Goal: Information Seeking & Learning: Learn about a topic

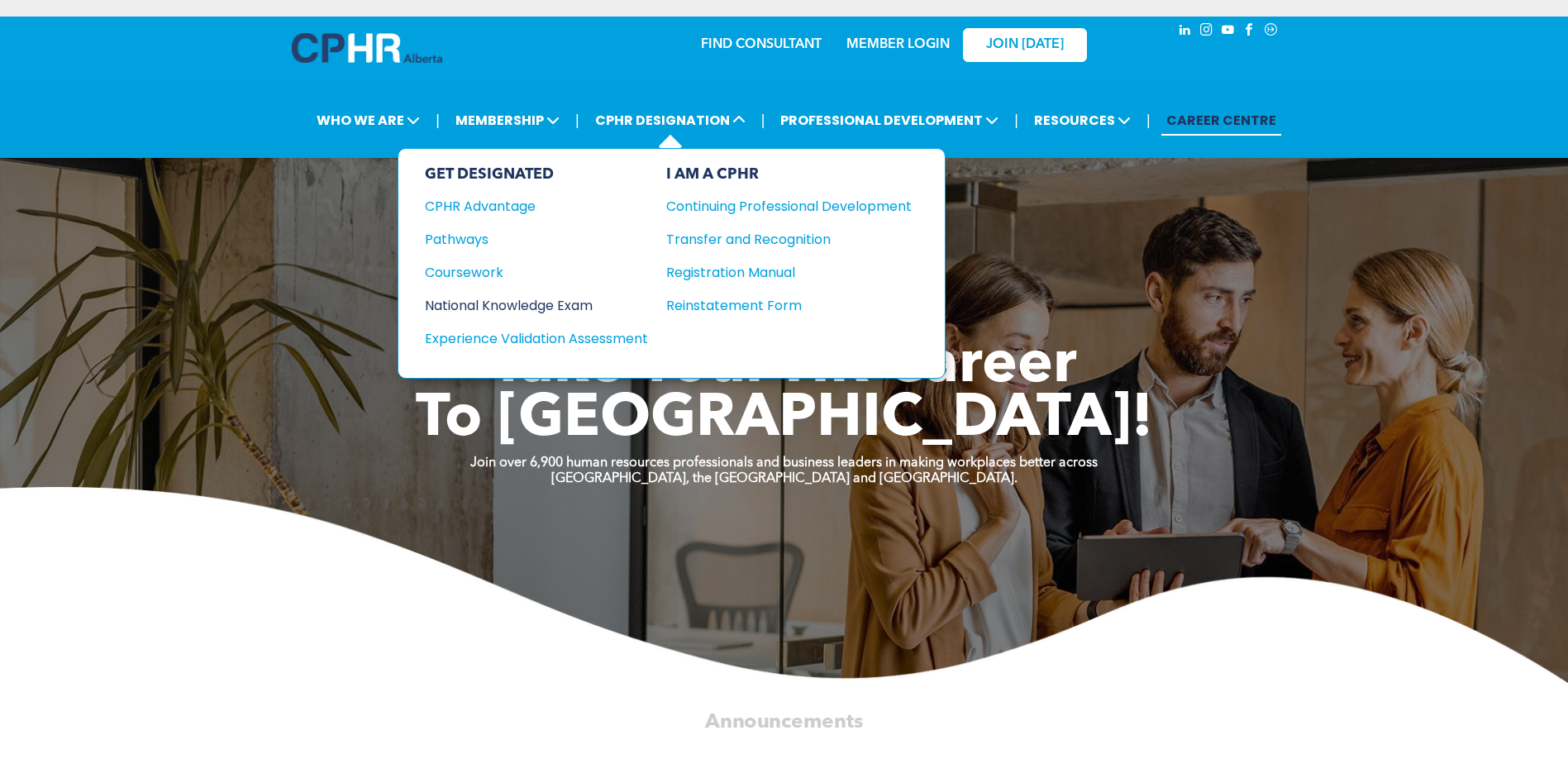
click at [473, 305] on div "National Knowledge Exam" at bounding box center [525, 305] width 201 height 20
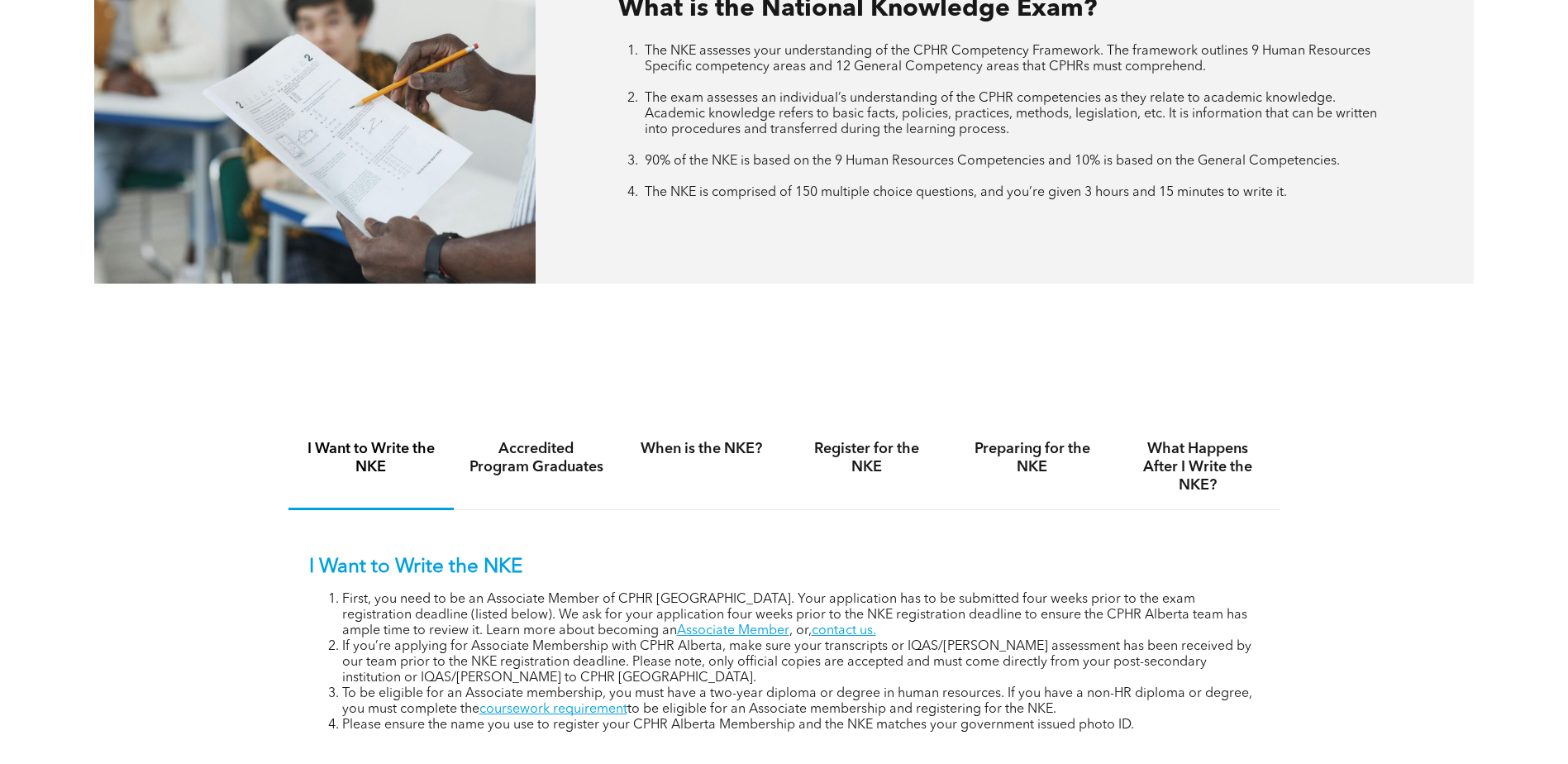
scroll to position [827, 0]
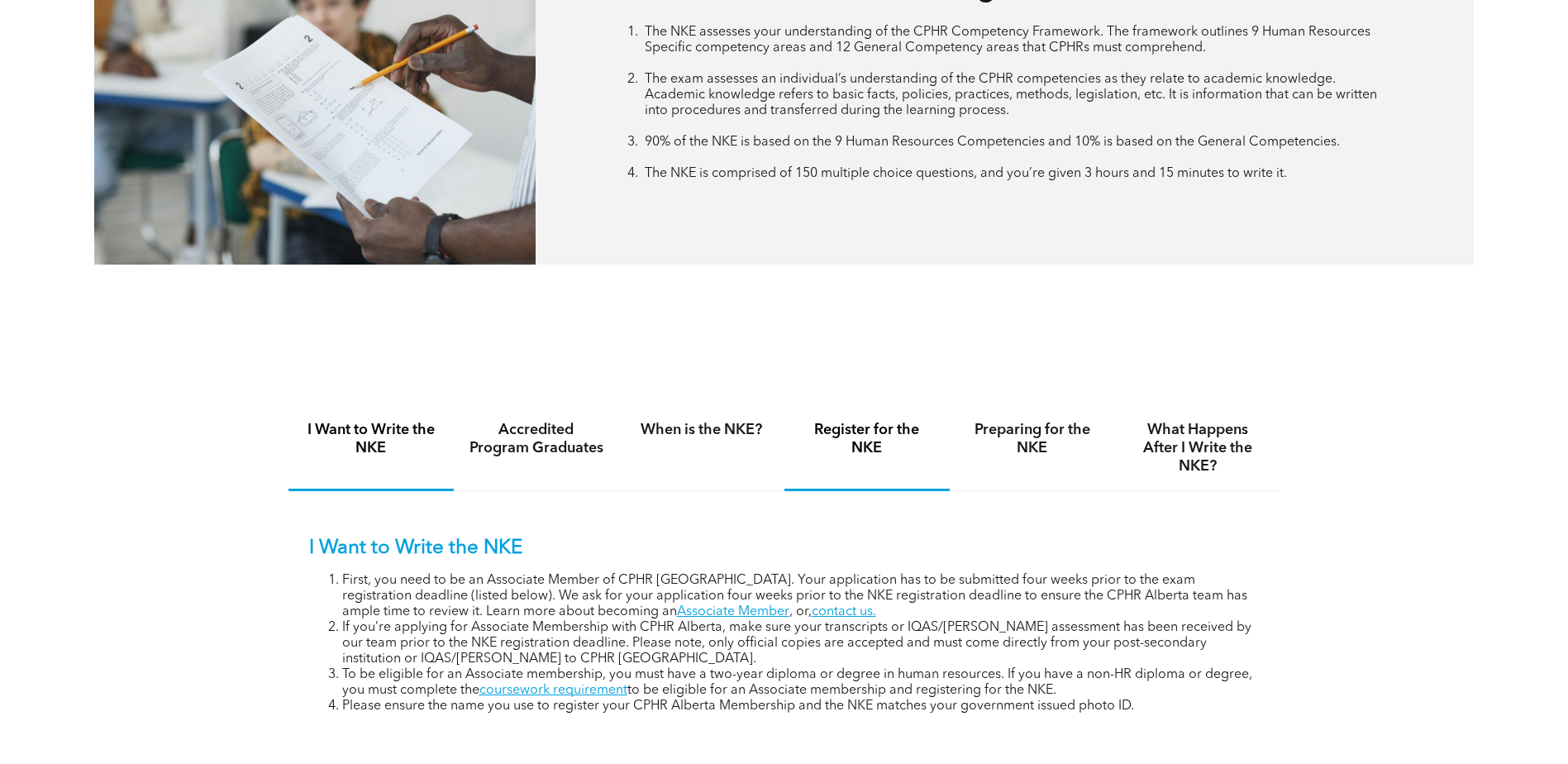
click at [889, 449] on h4 "Register for the NKE" at bounding box center [867, 438] width 135 height 36
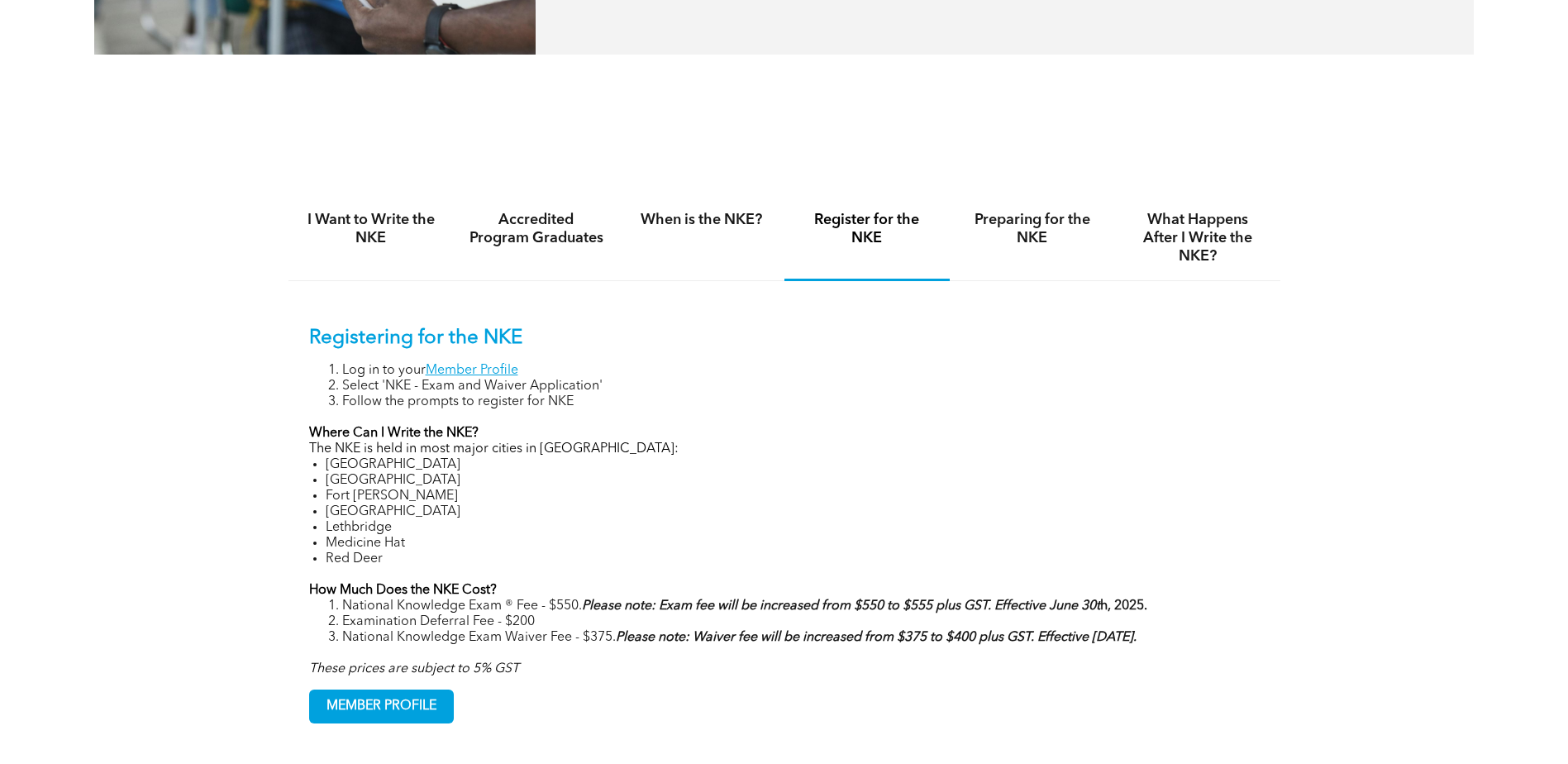
scroll to position [1075, 0]
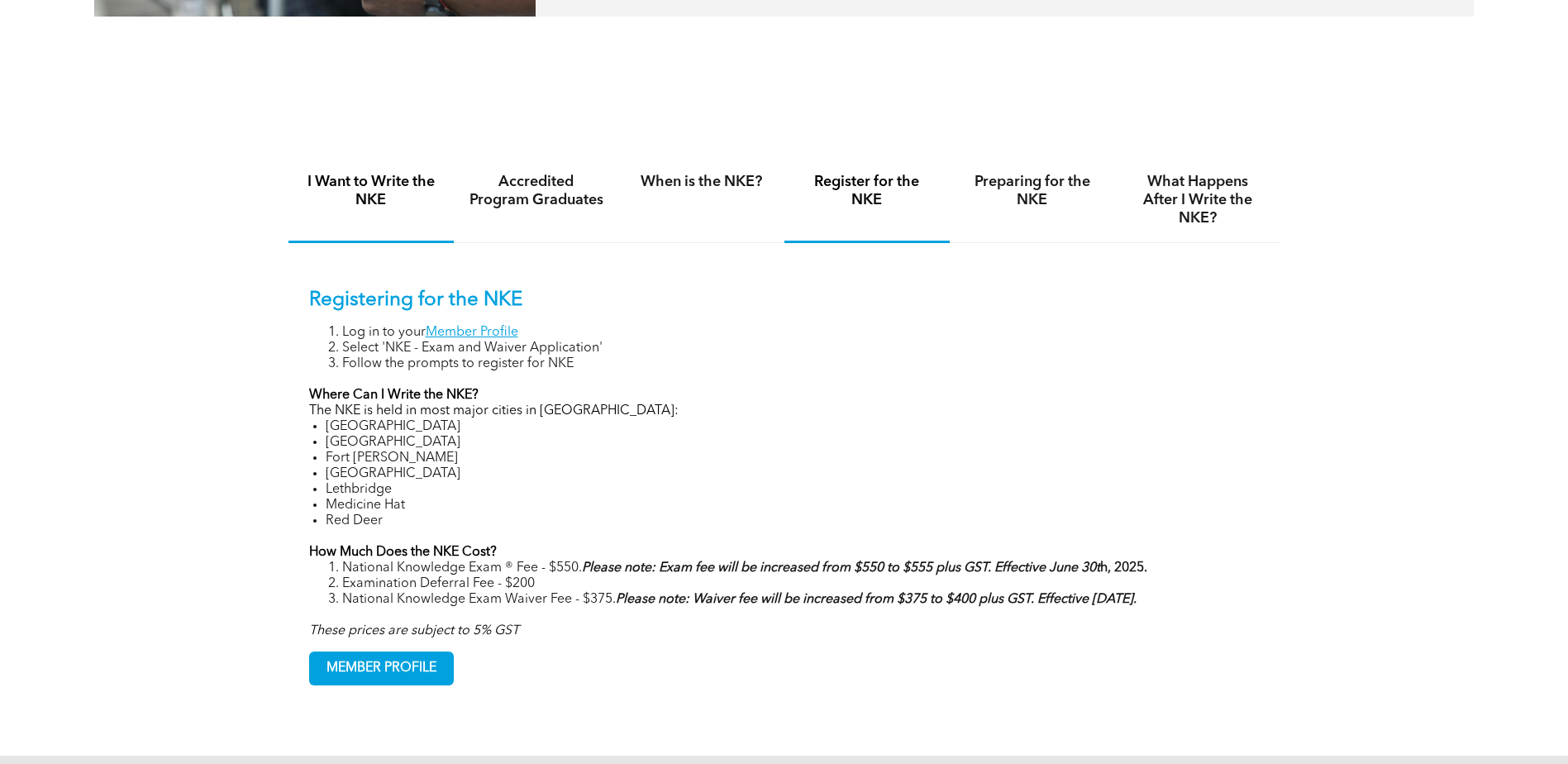
click at [379, 239] on div "I Want to Write the NKE" at bounding box center [371, 201] width 165 height 85
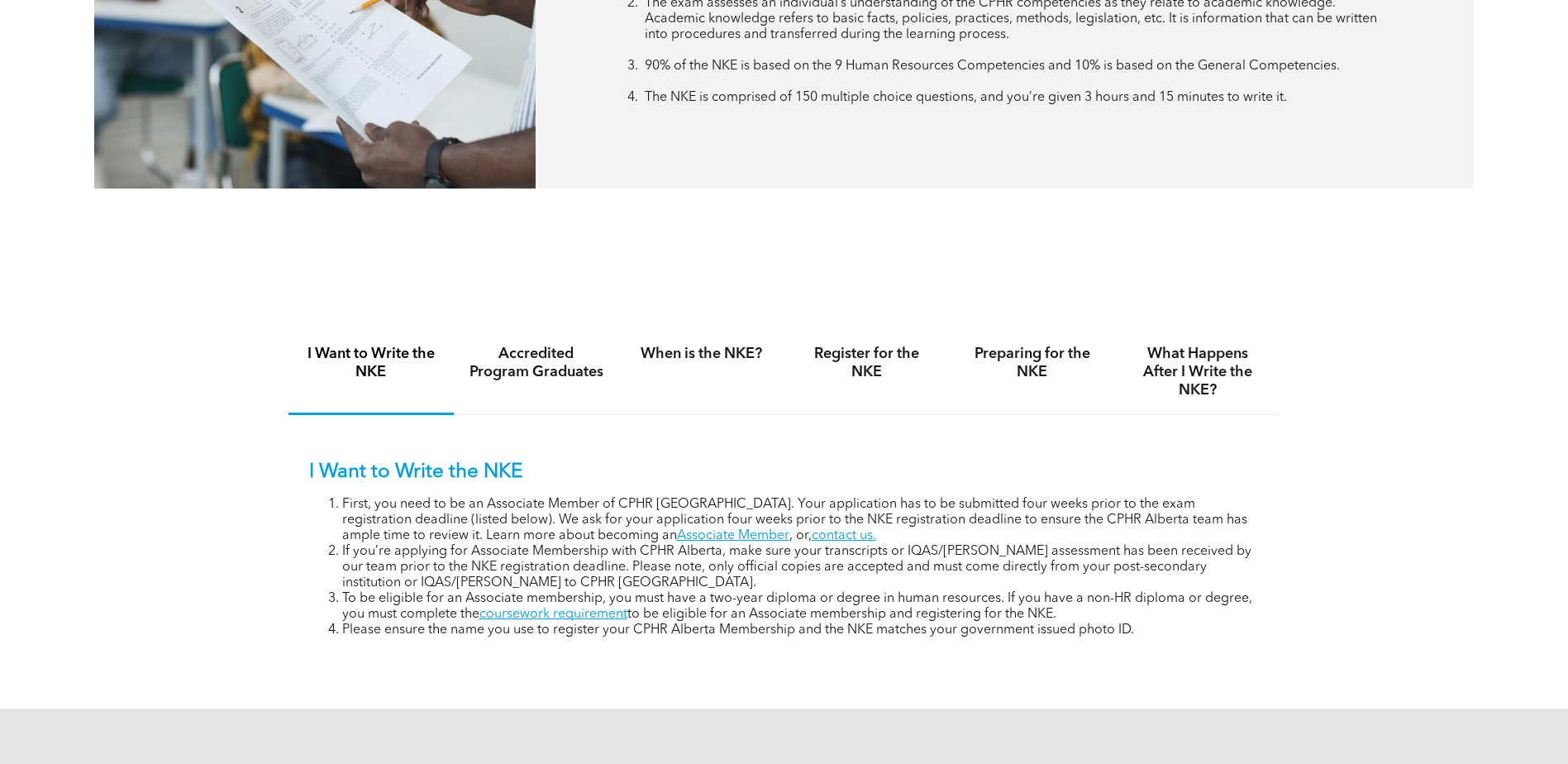
scroll to position [910, 0]
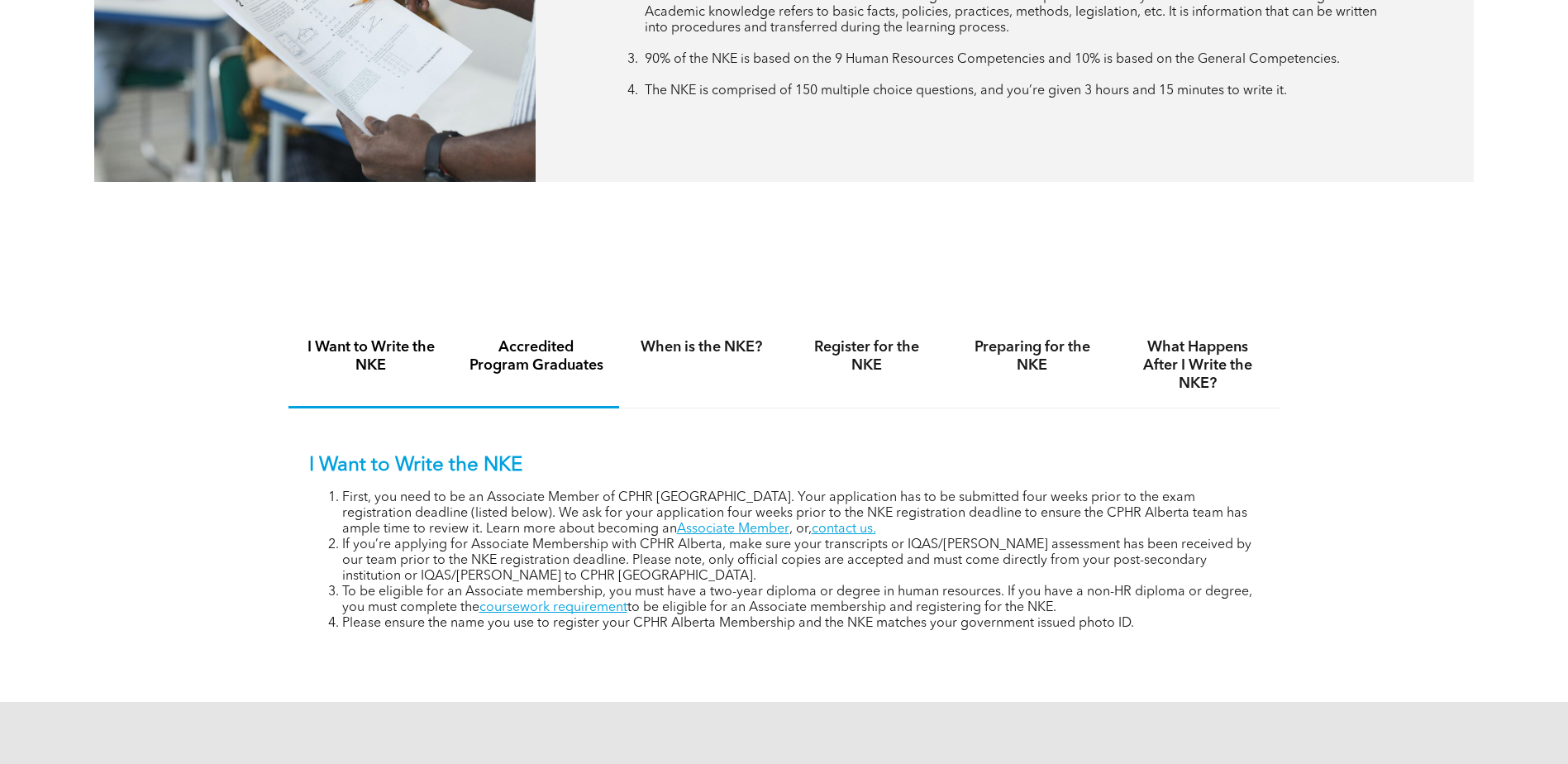
click at [551, 343] on h4 "Accredited Program Graduates" at bounding box center [536, 356] width 135 height 36
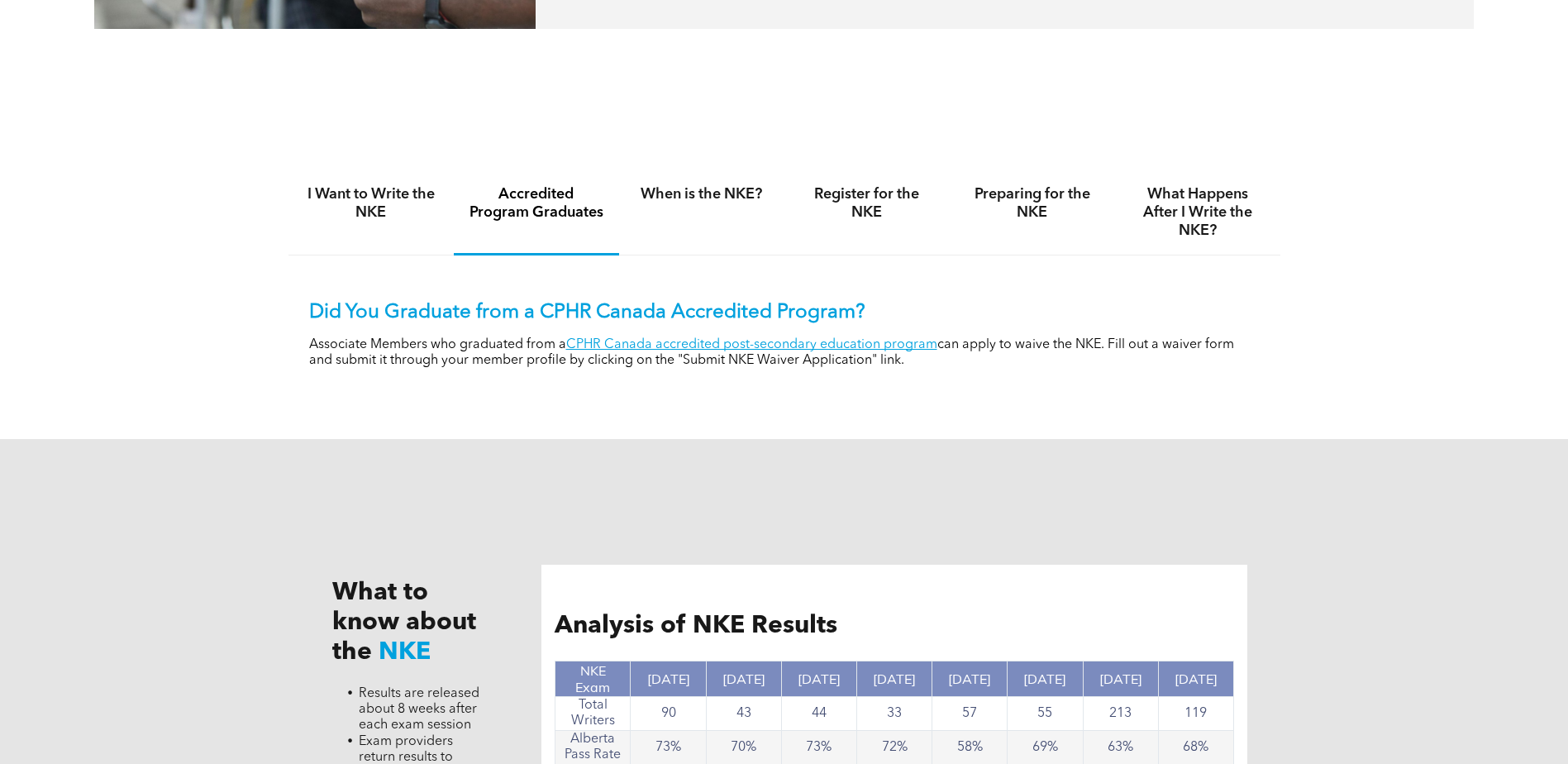
scroll to position [1157, 0]
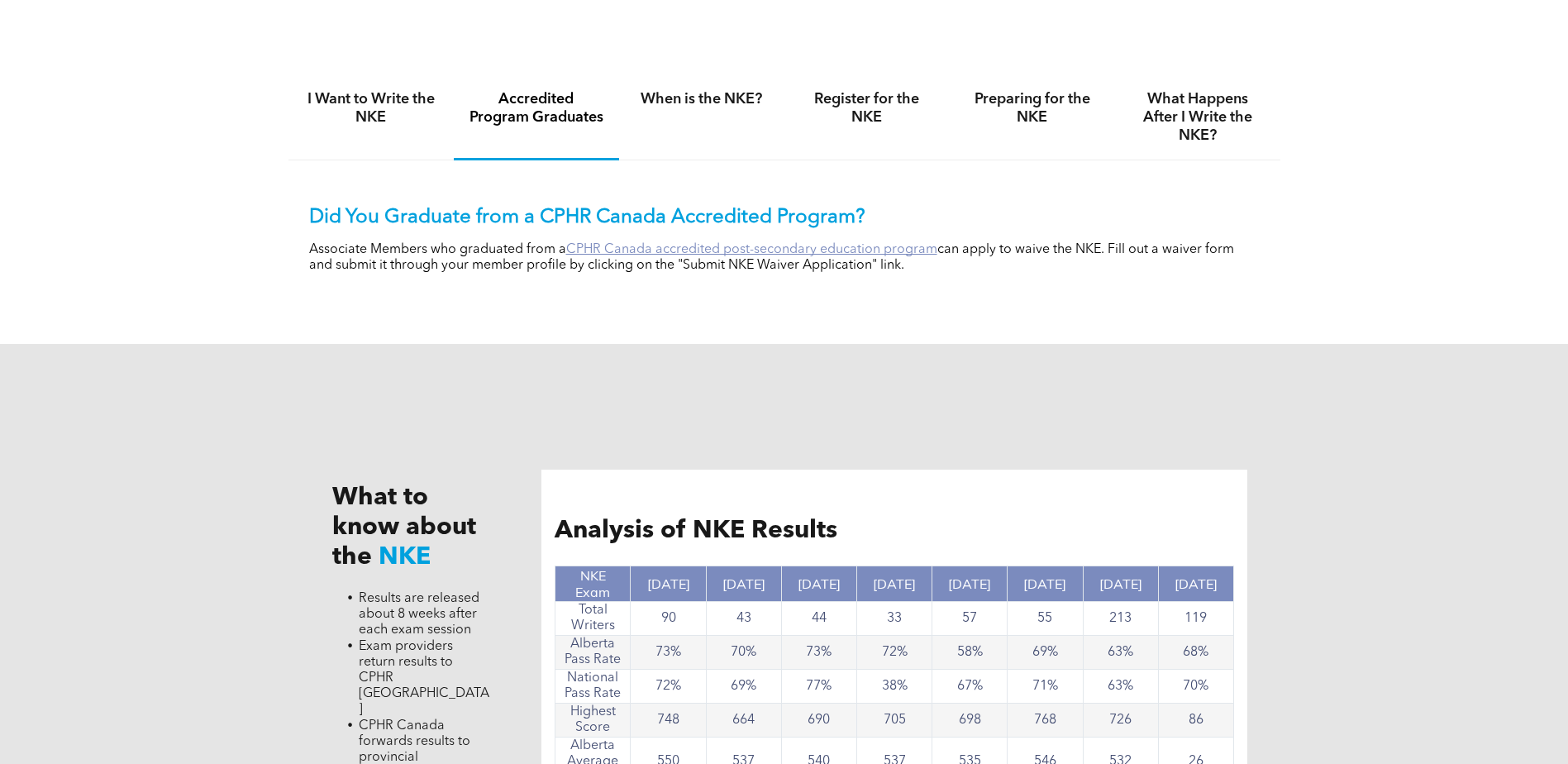
click at [785, 251] on link "CPHR Canada accredited post-secondary education program" at bounding box center [751, 250] width 371 height 14
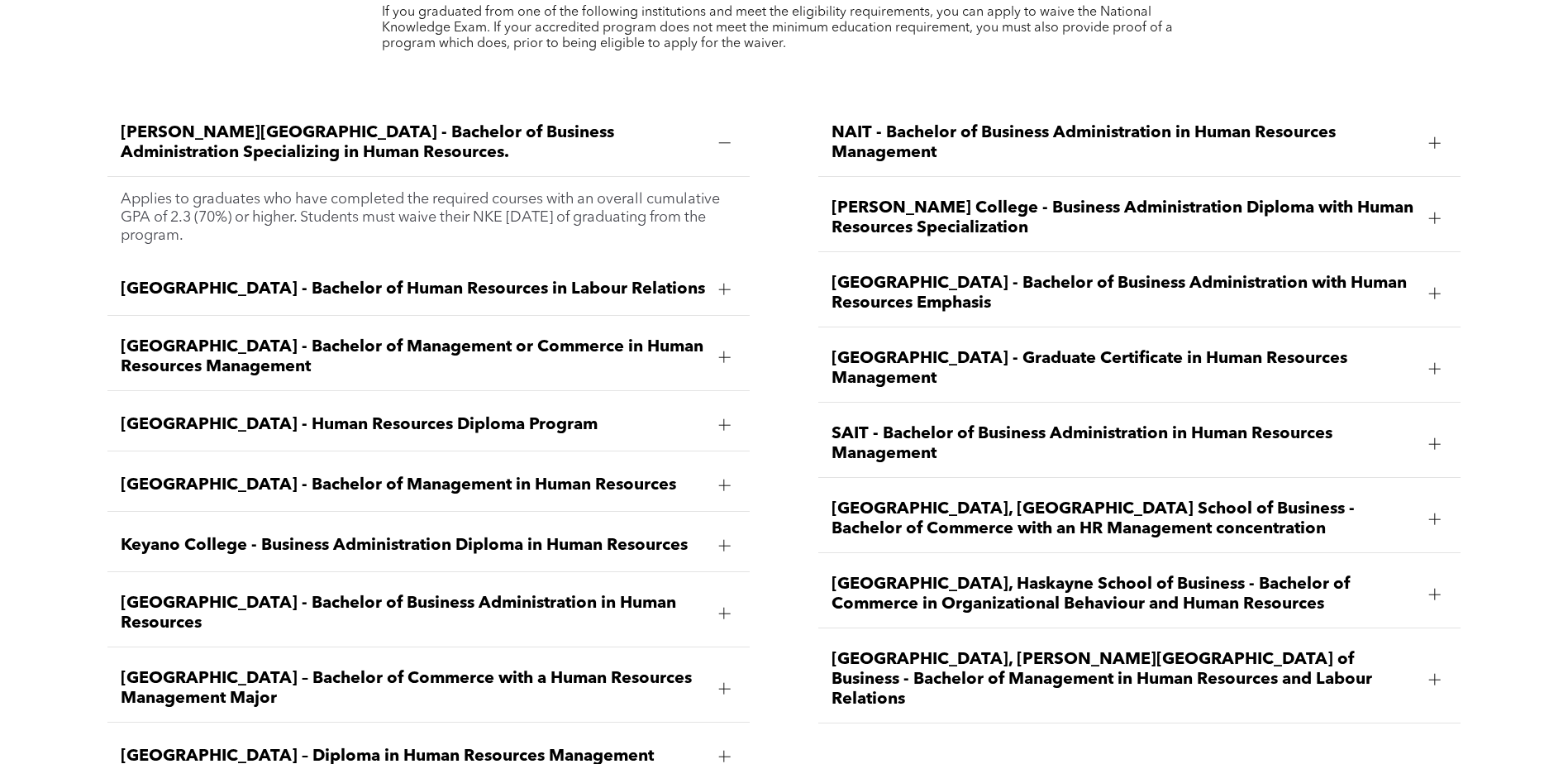
scroll to position [2480, 0]
click at [590, 414] on span "Bow Valley College - Human Resources Diploma Program" at bounding box center [414, 423] width 586 height 19
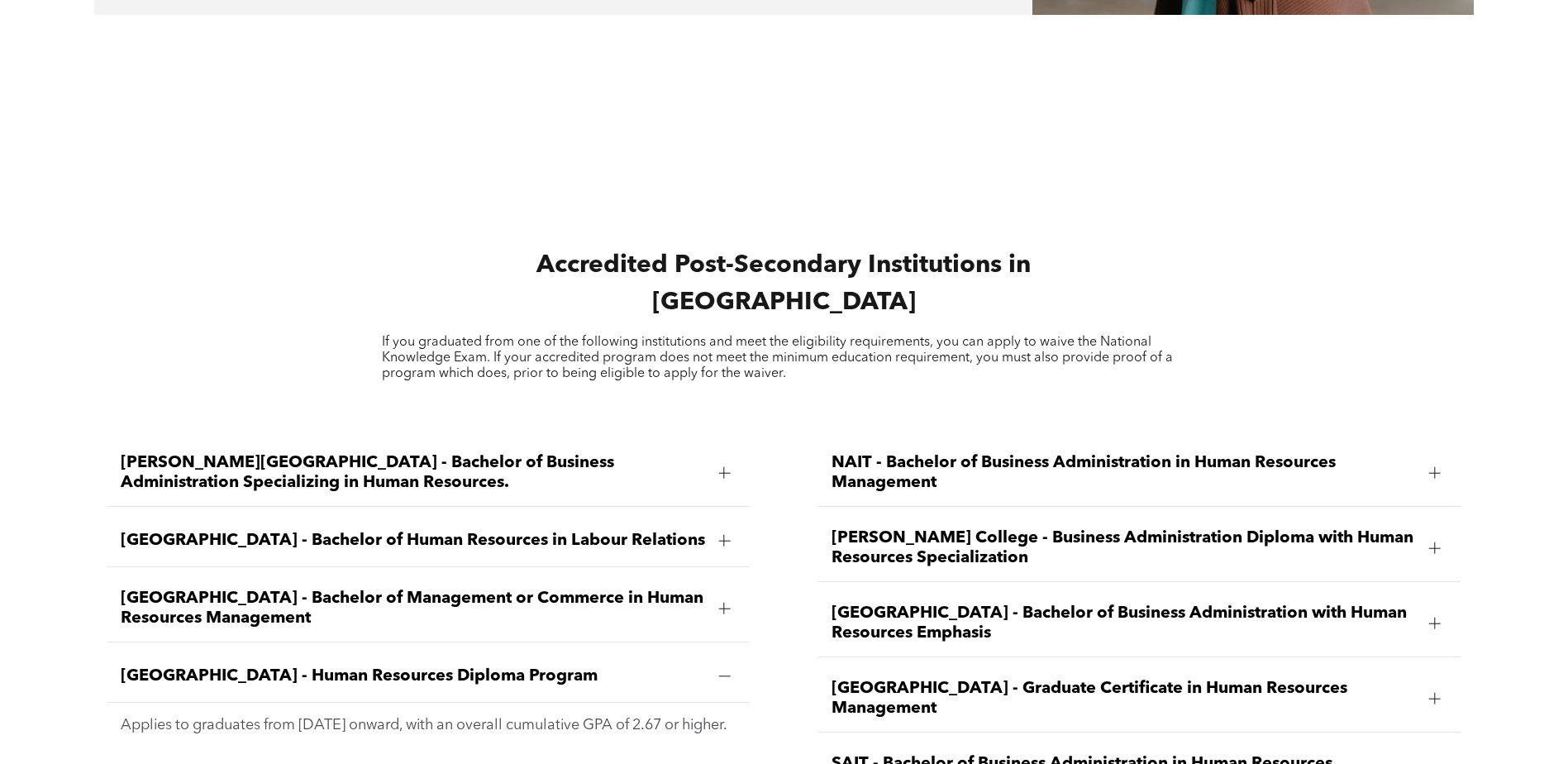
scroll to position [2314, 0]
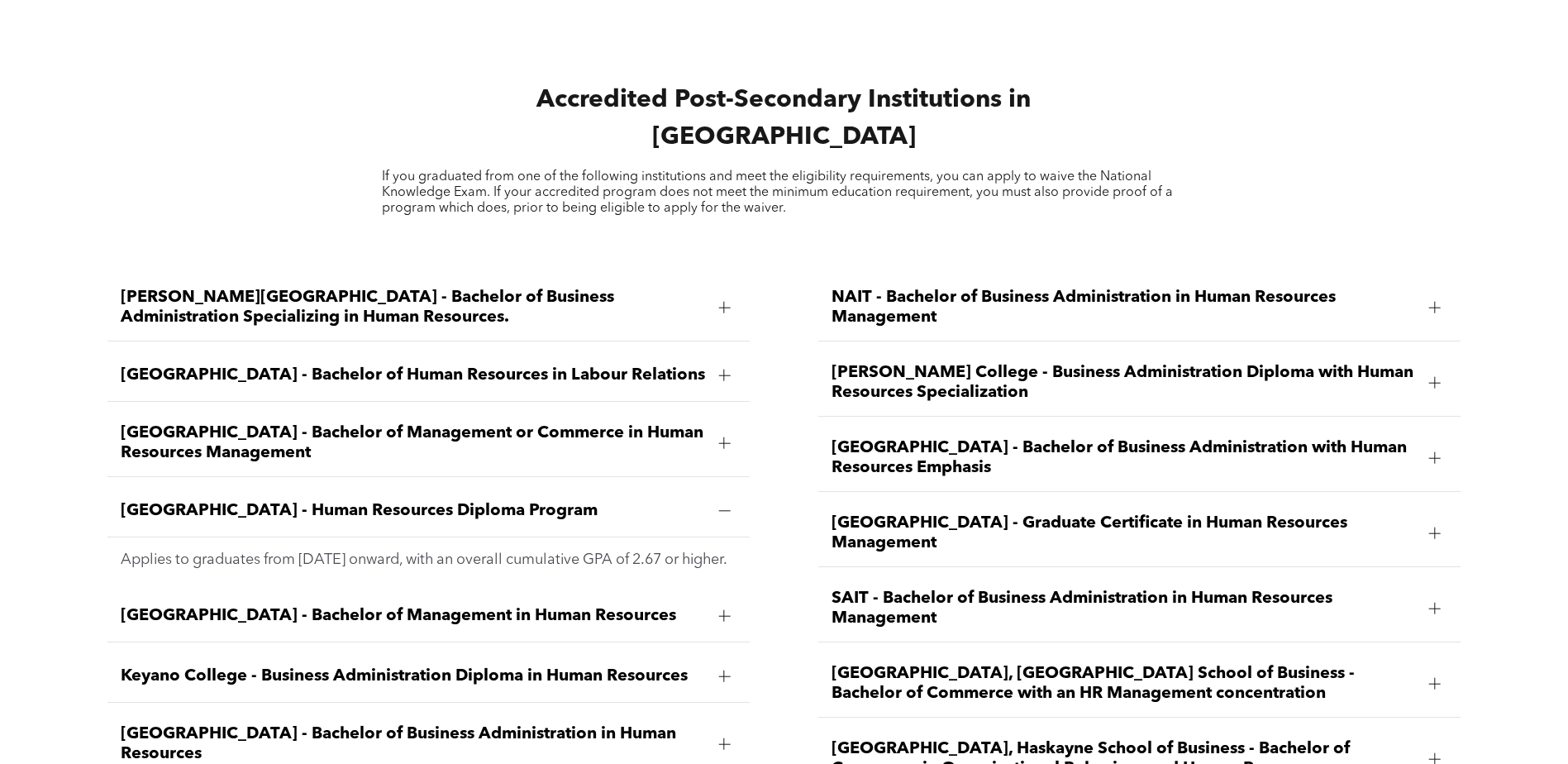
click at [1090, 514] on span "Red Deer Polytechnic - Graduate Certificate in Human Resources Management" at bounding box center [1125, 533] width 586 height 40
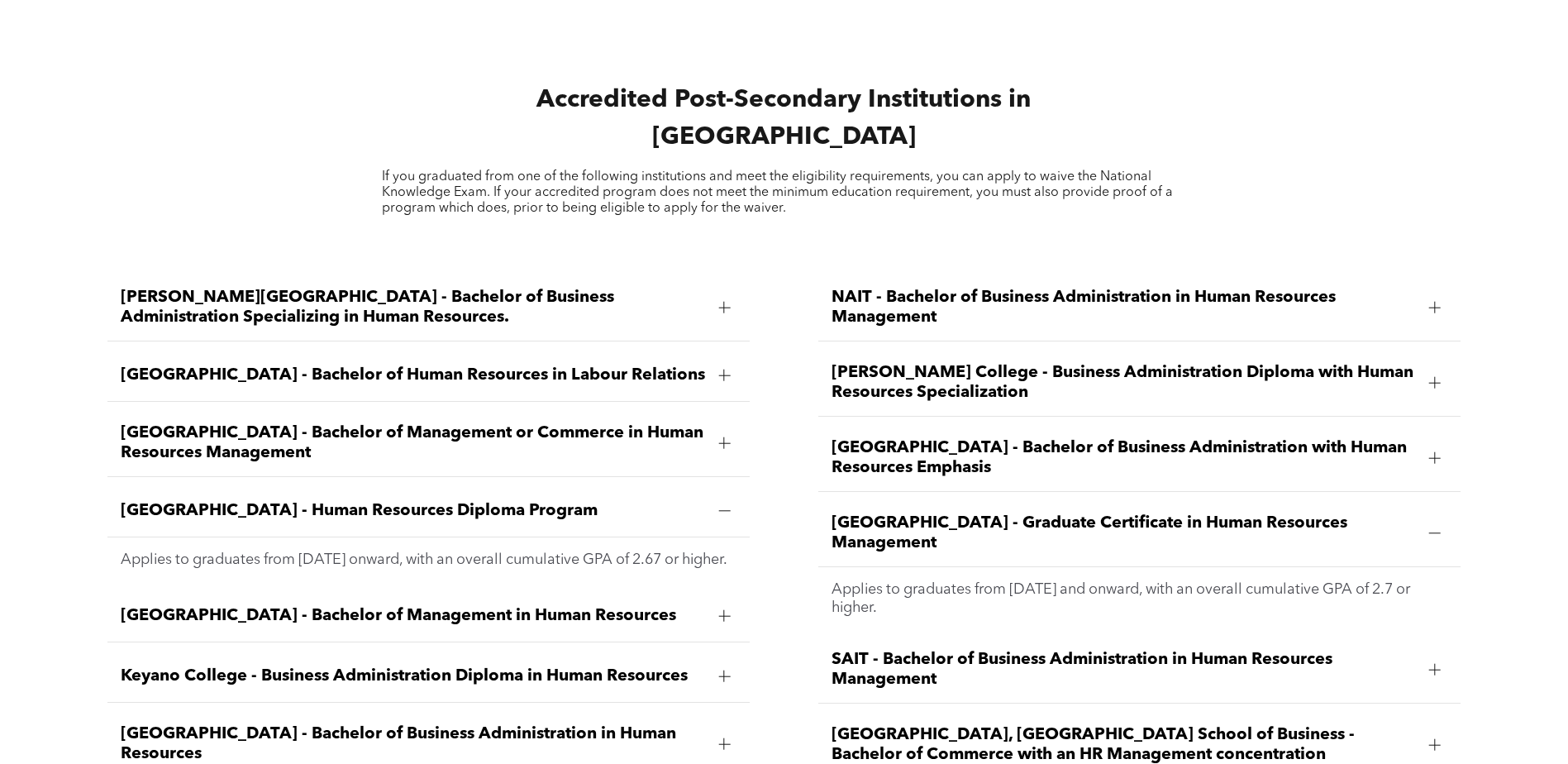
drag, startPoint x: 821, startPoint y: 482, endPoint x: 982, endPoint y: 516, distance: 164.6
click at [982, 516] on div "Red Deer Polytechnic - Graduate Certificate in Human Resources Management" at bounding box center [1140, 533] width 643 height 67
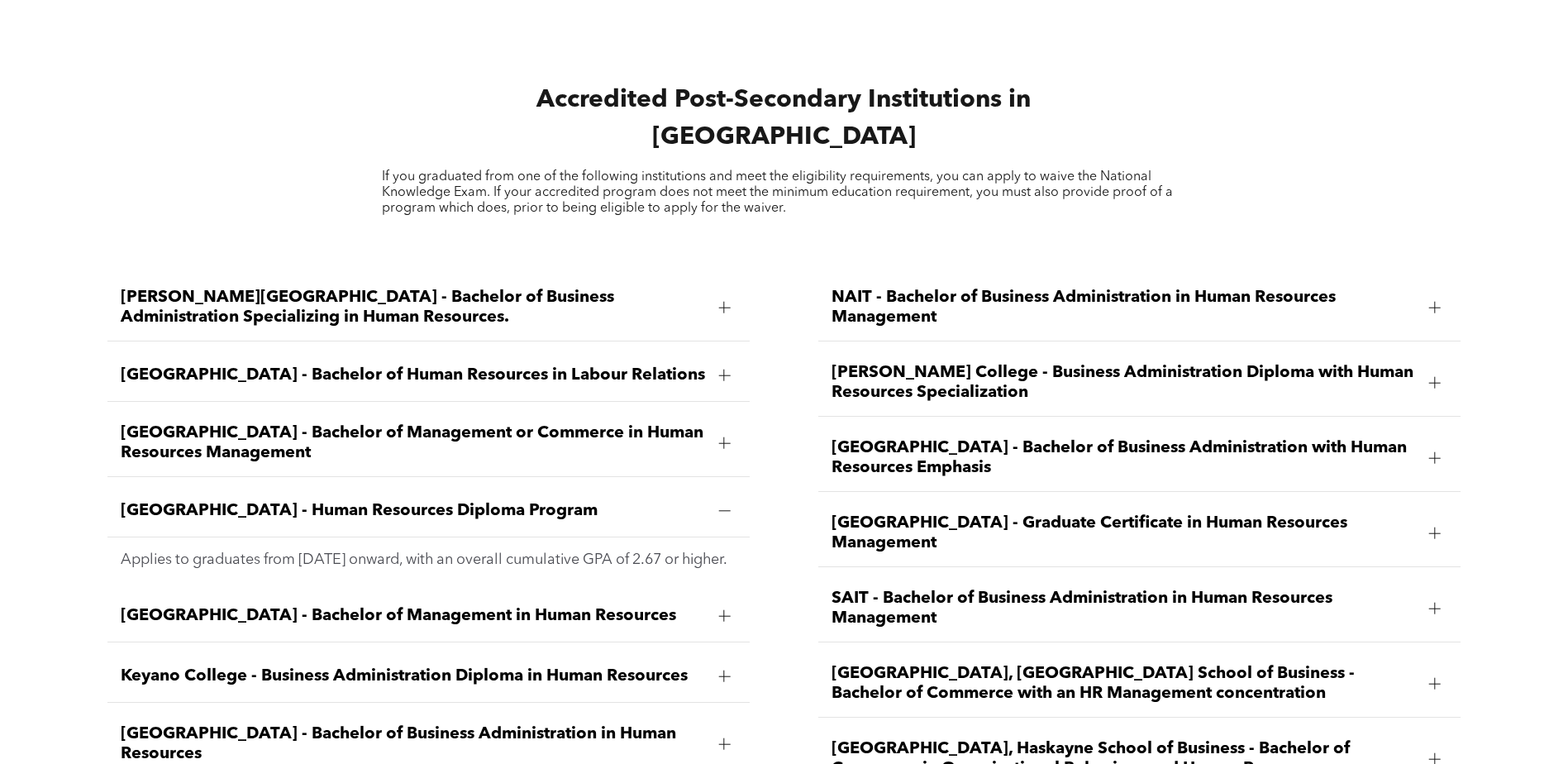
copy span "Red Deer Polytechnic - Graduate Certificate in Human Resources Management"
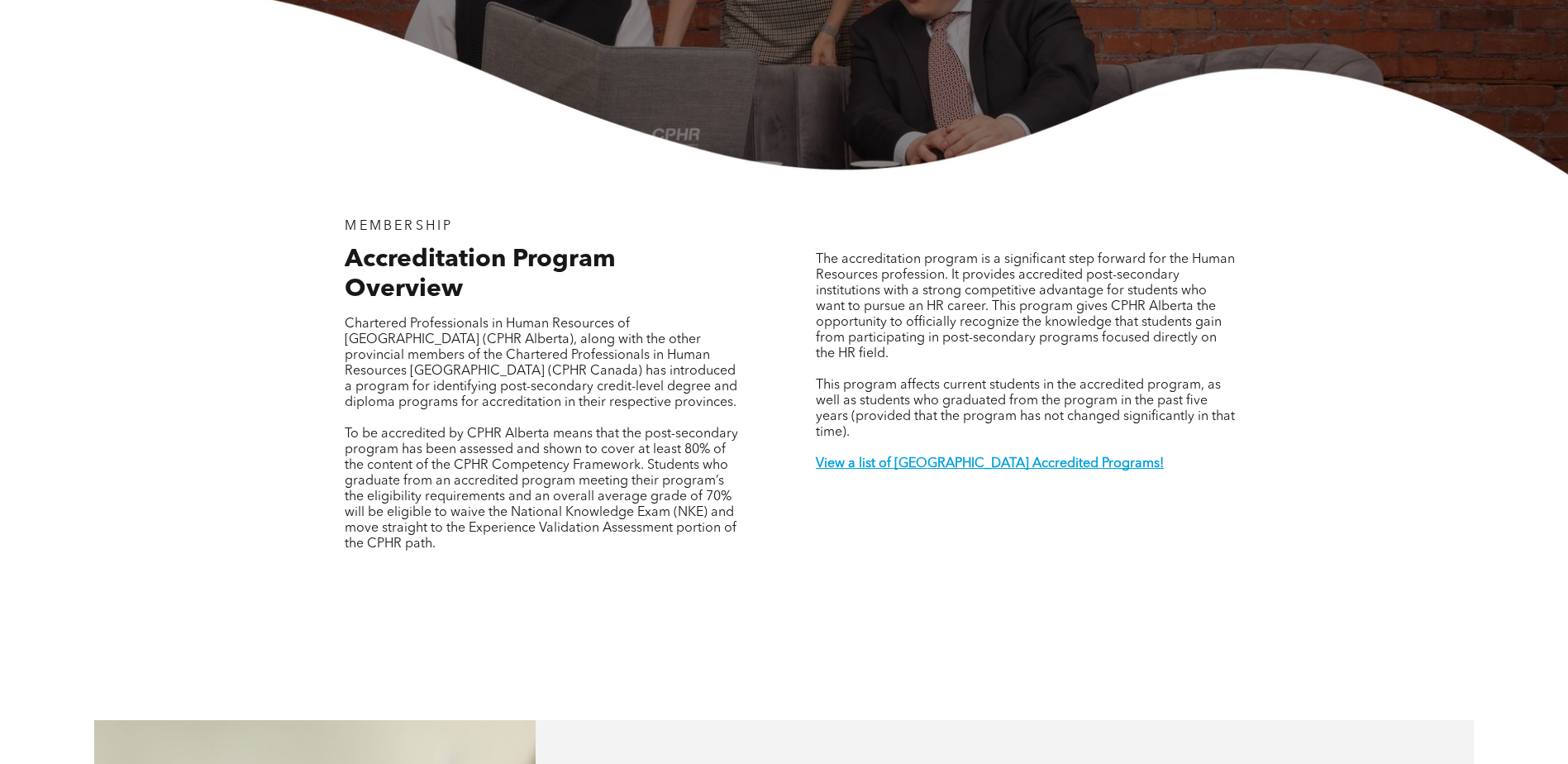
scroll to position [413, 0]
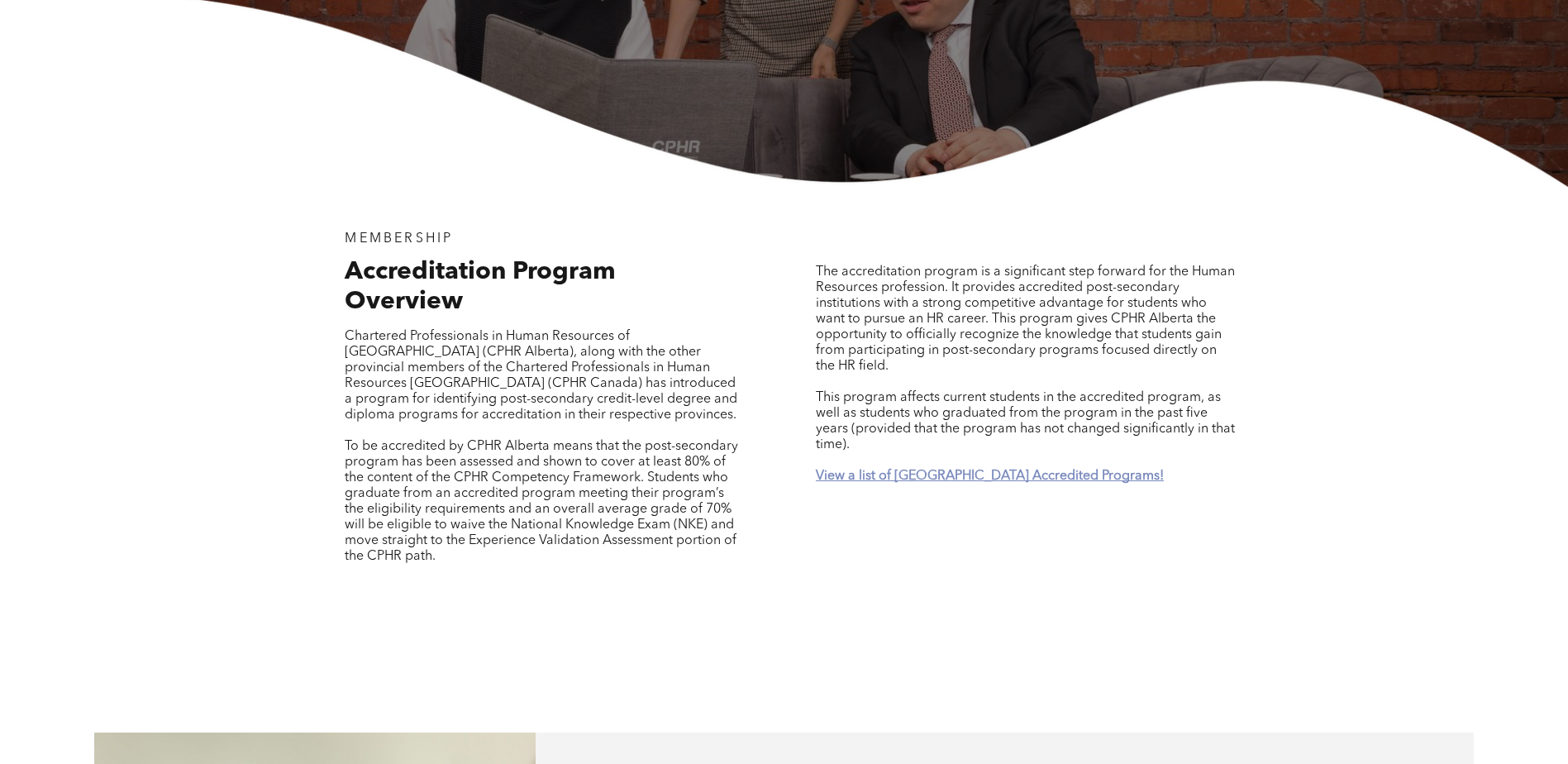
click at [949, 470] on strong "View a list of Alberta Accredited Programs!" at bounding box center [989, 476] width 348 height 14
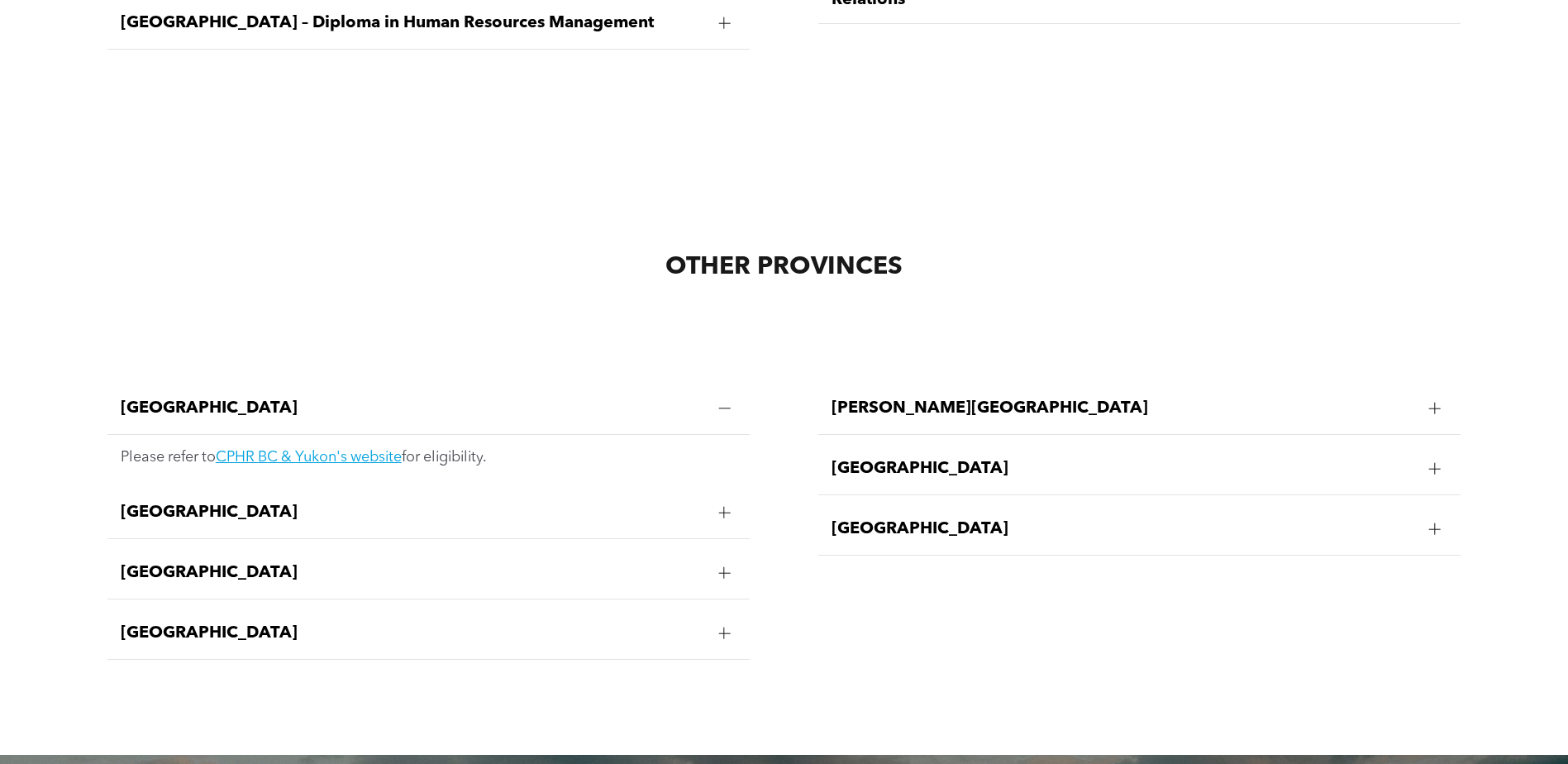
scroll to position [2682, 0]
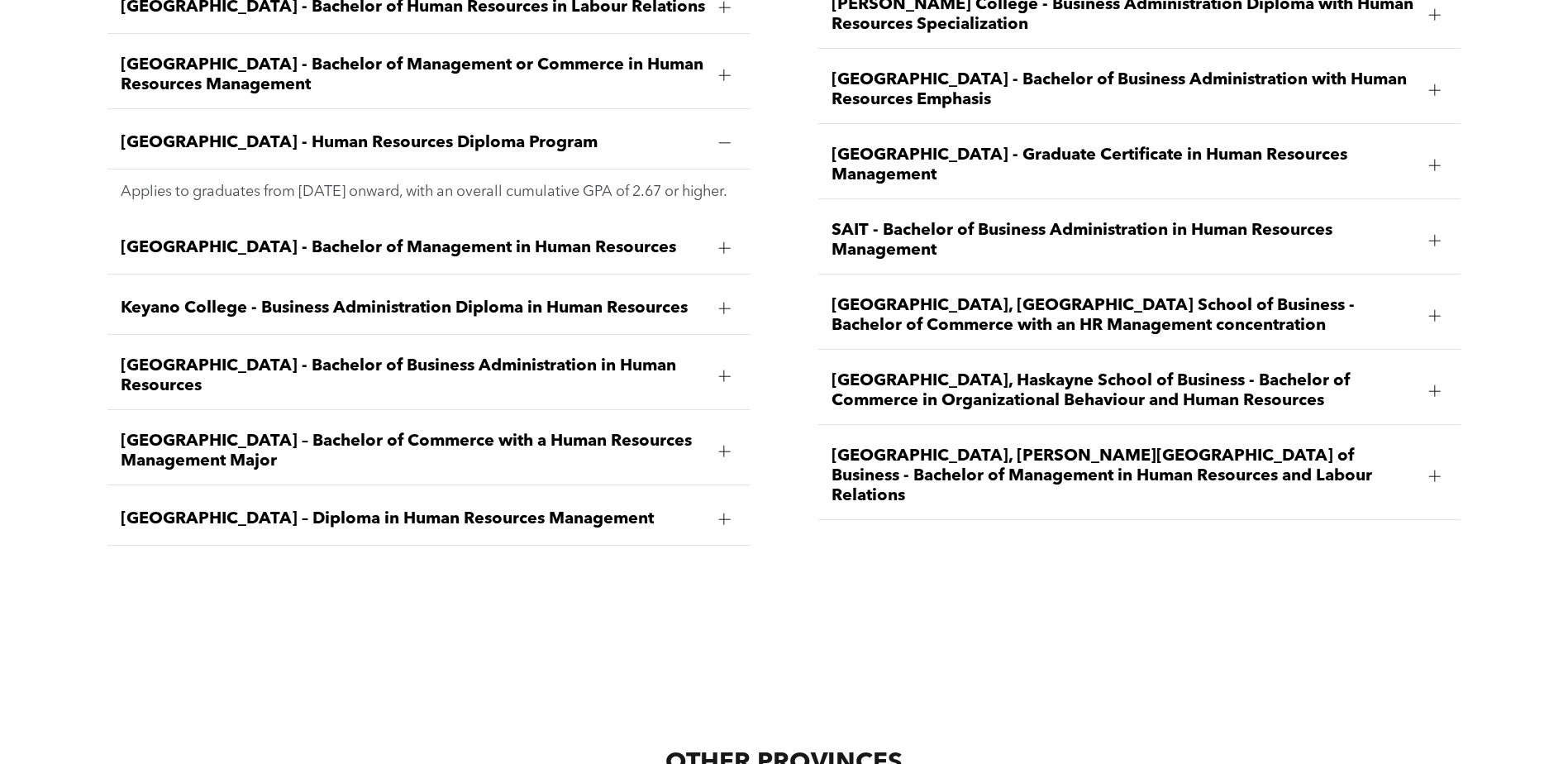
click at [556, 509] on span "MacEwan University – Diploma in Human Resources Management" at bounding box center [414, 519] width 586 height 19
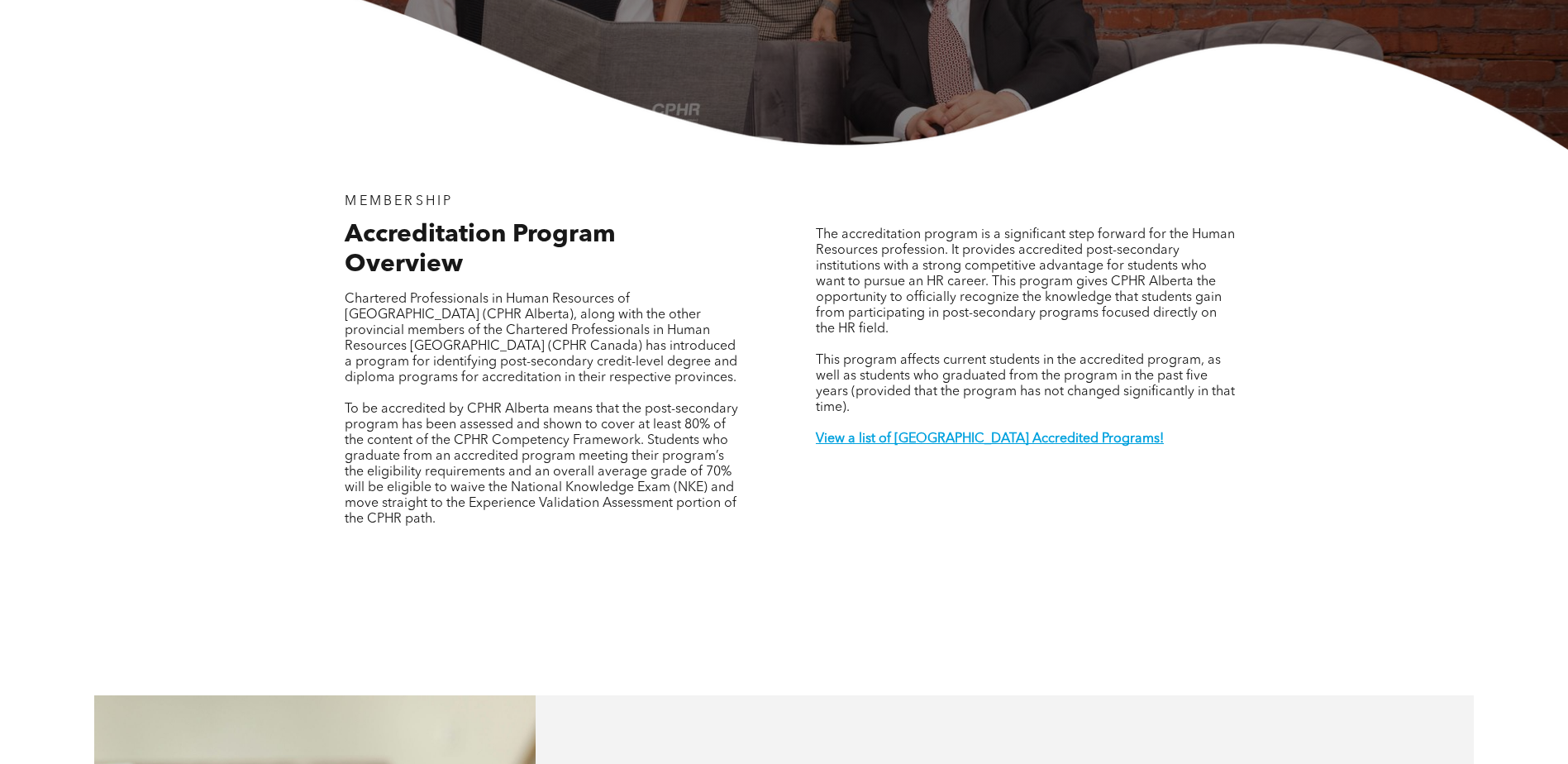
scroll to position [0, 0]
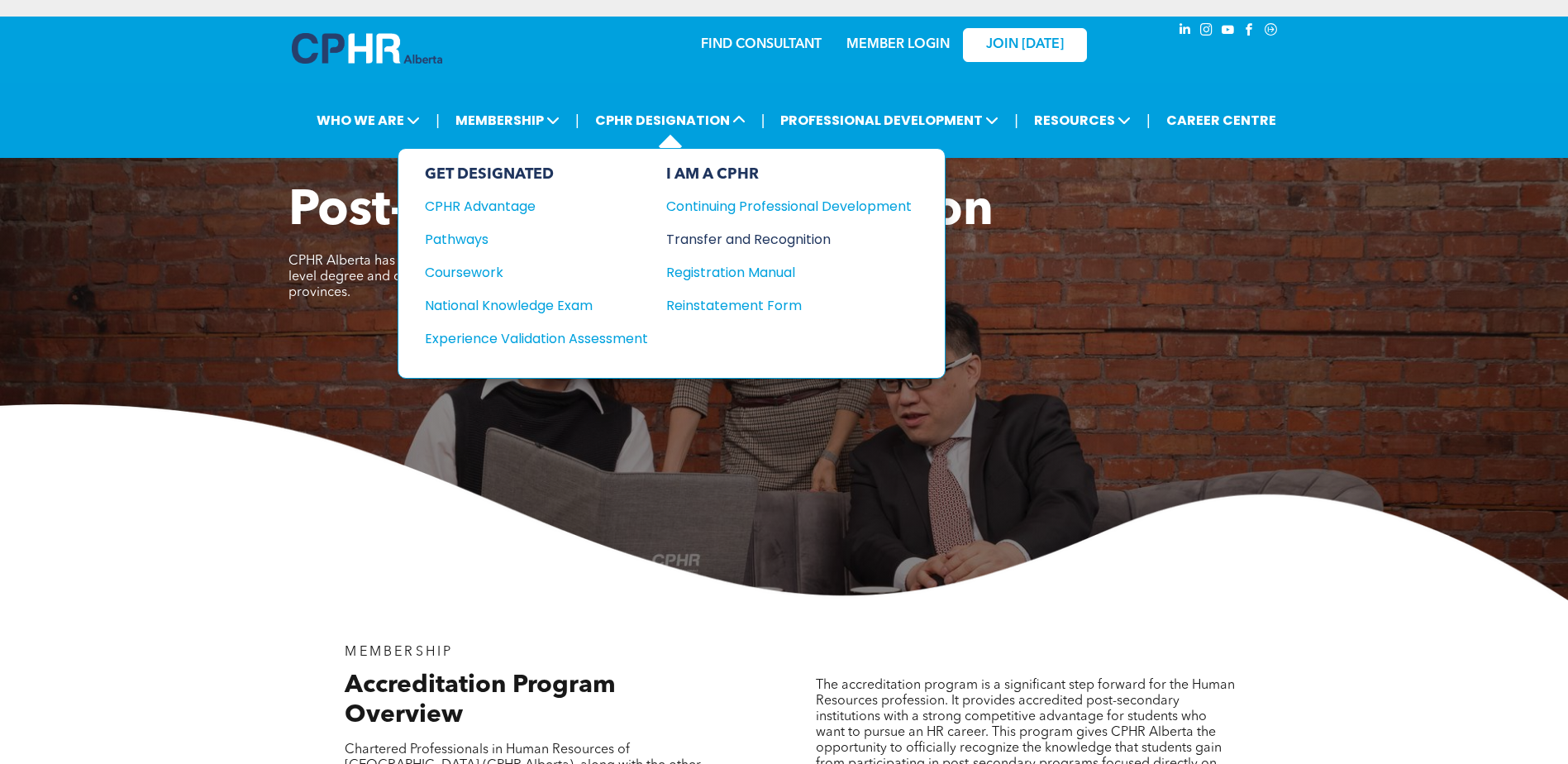
click at [693, 232] on div "Transfer and Recognition" at bounding box center [776, 239] width 221 height 20
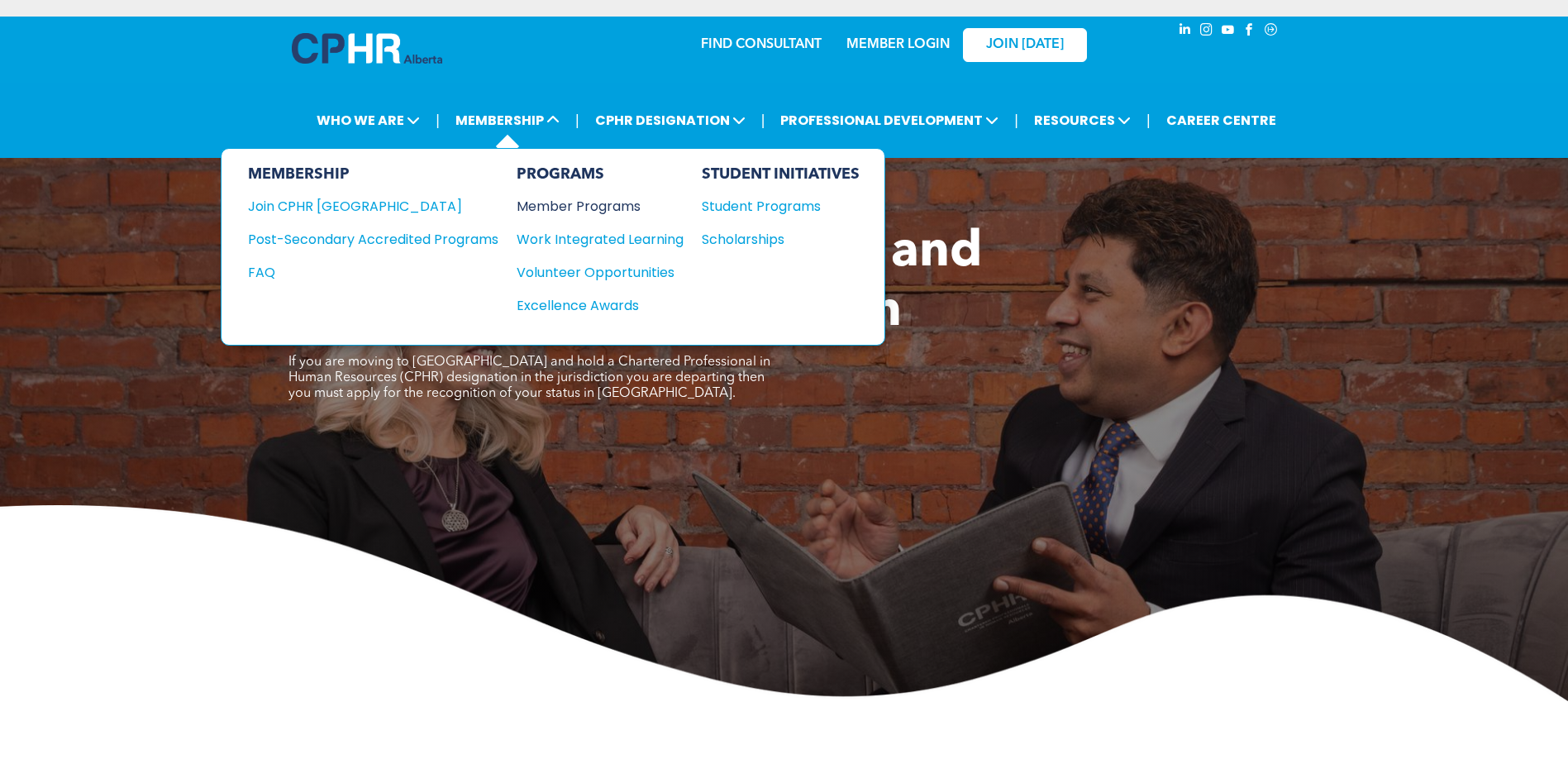
click at [558, 210] on div "Member Programs" at bounding box center [592, 206] width 151 height 20
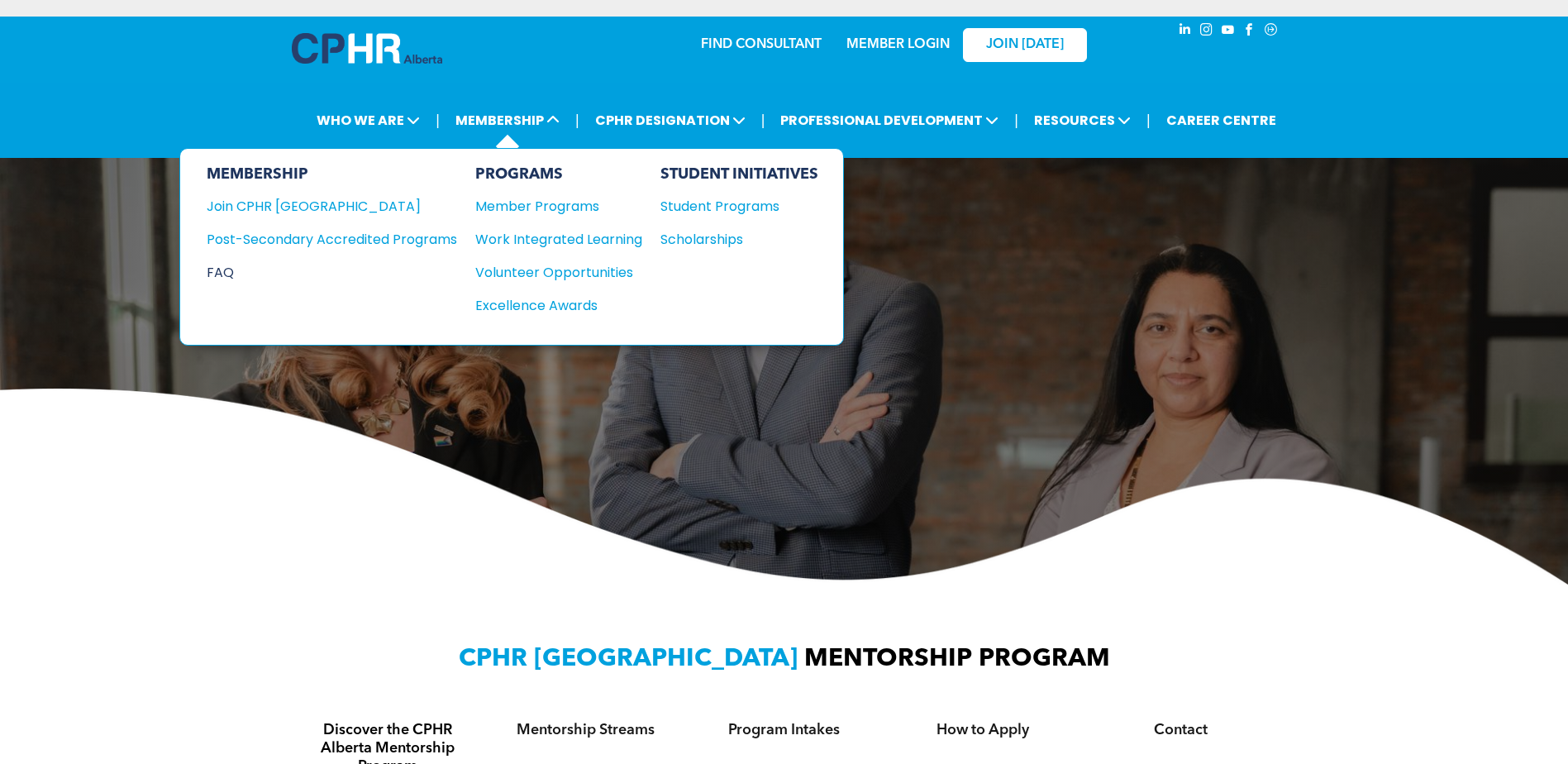
click at [226, 269] on div "FAQ" at bounding box center [319, 272] width 226 height 20
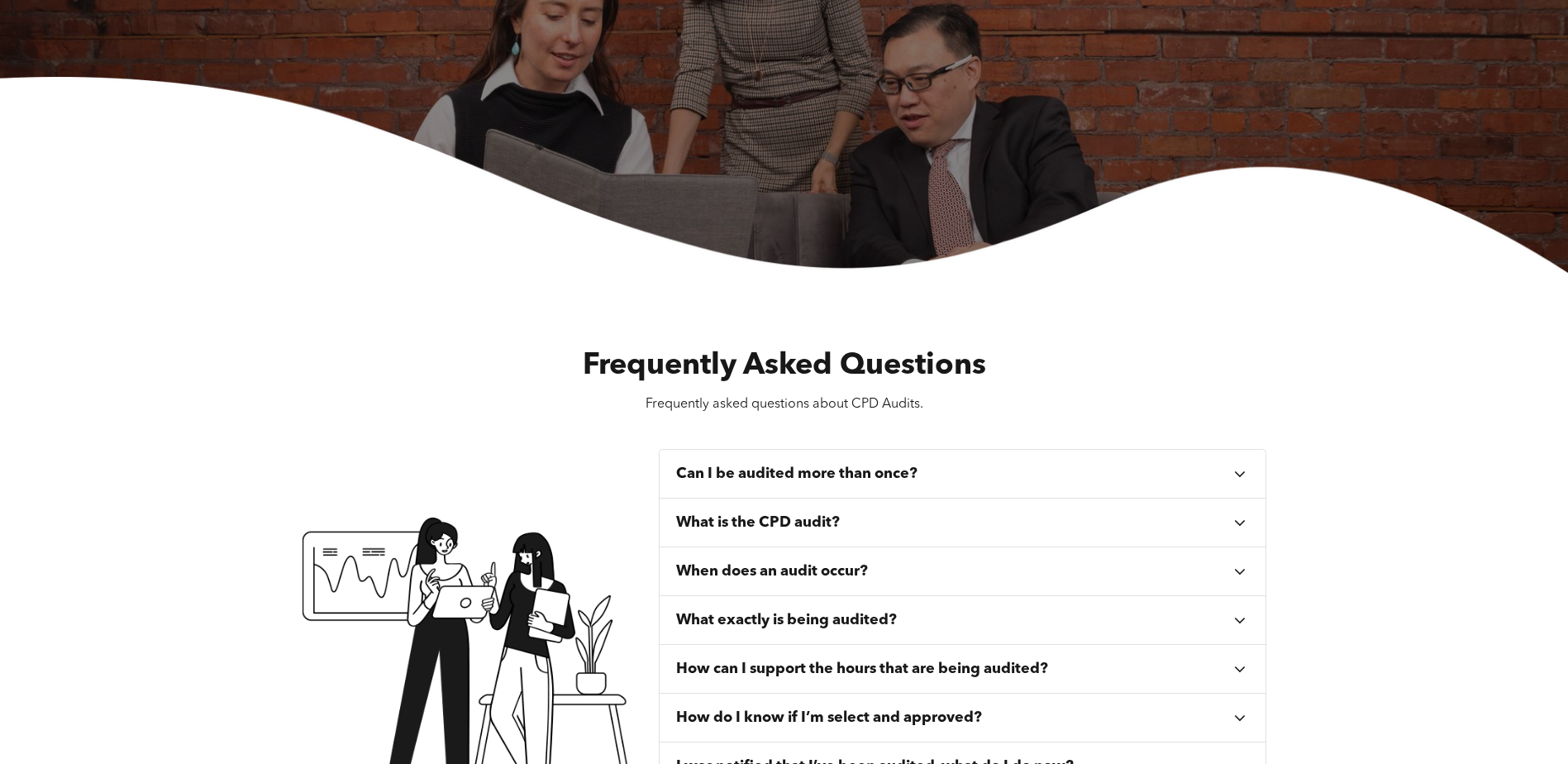
scroll to position [331, 0]
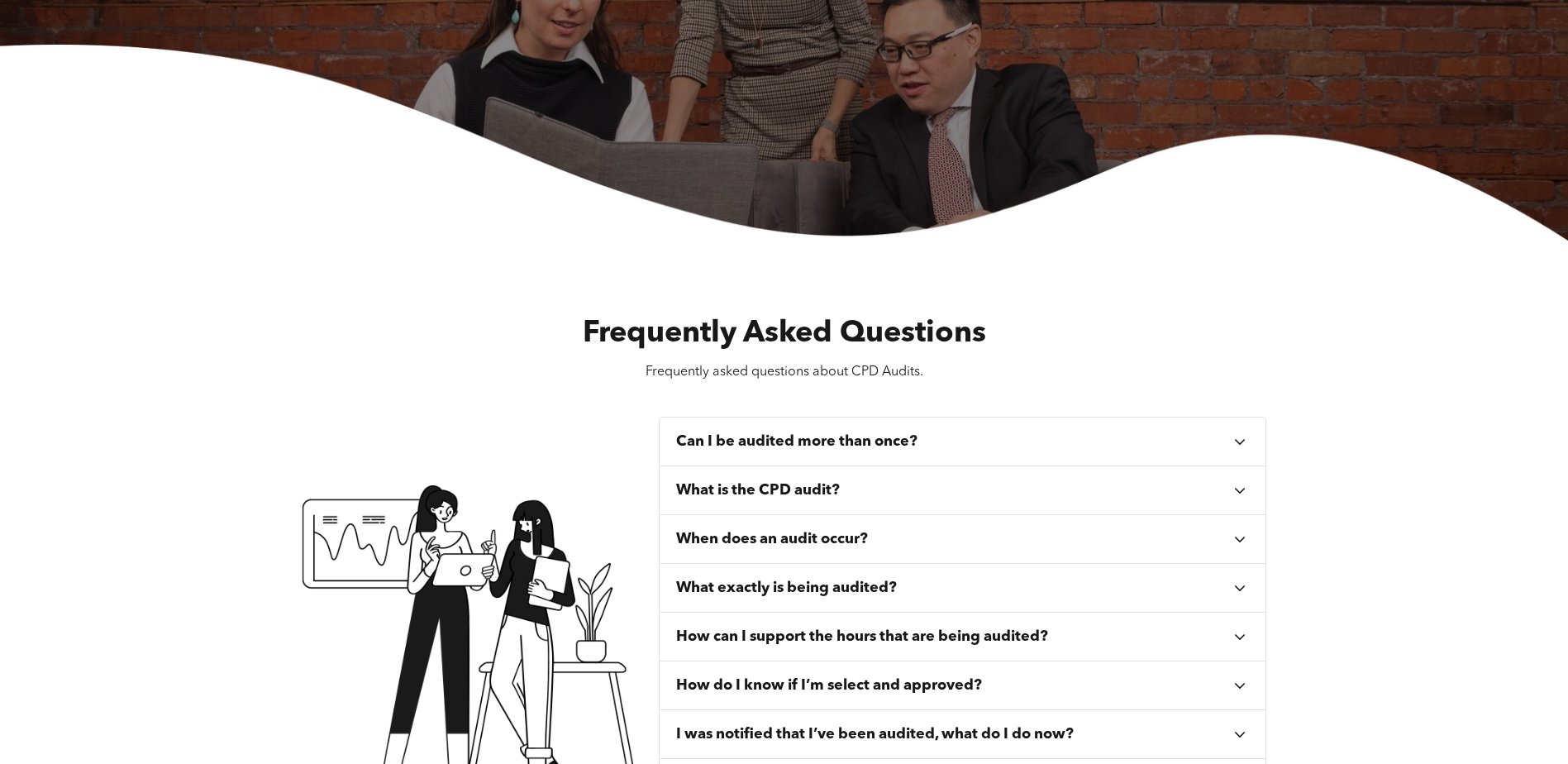
click at [1048, 444] on div "Can I be audited more than once?" at bounding box center [954, 441] width 556 height 18
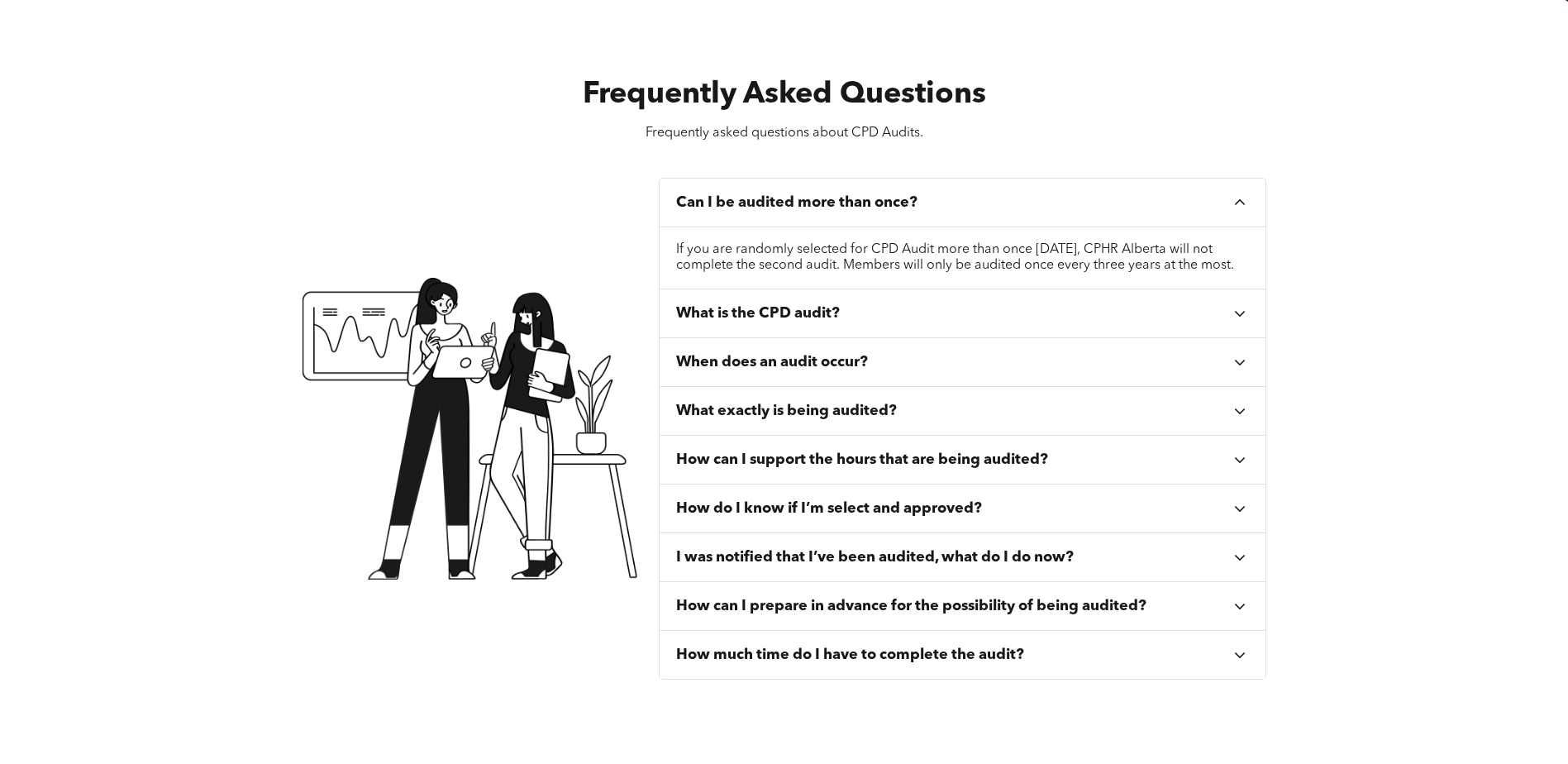
scroll to position [662, 0]
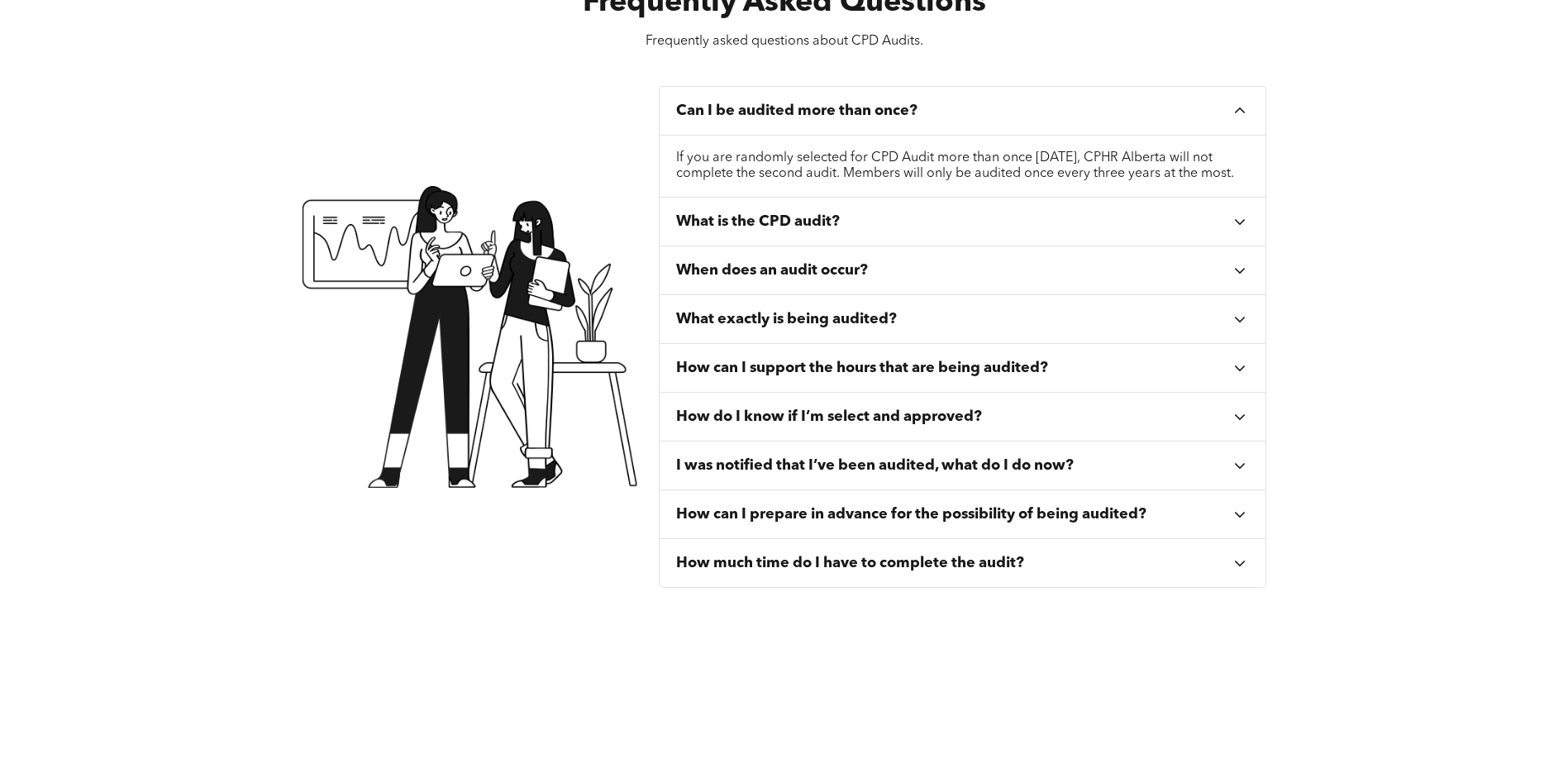
click at [1039, 572] on div "How much time do I have to complete the audit?" at bounding box center [954, 563] width 556 height 18
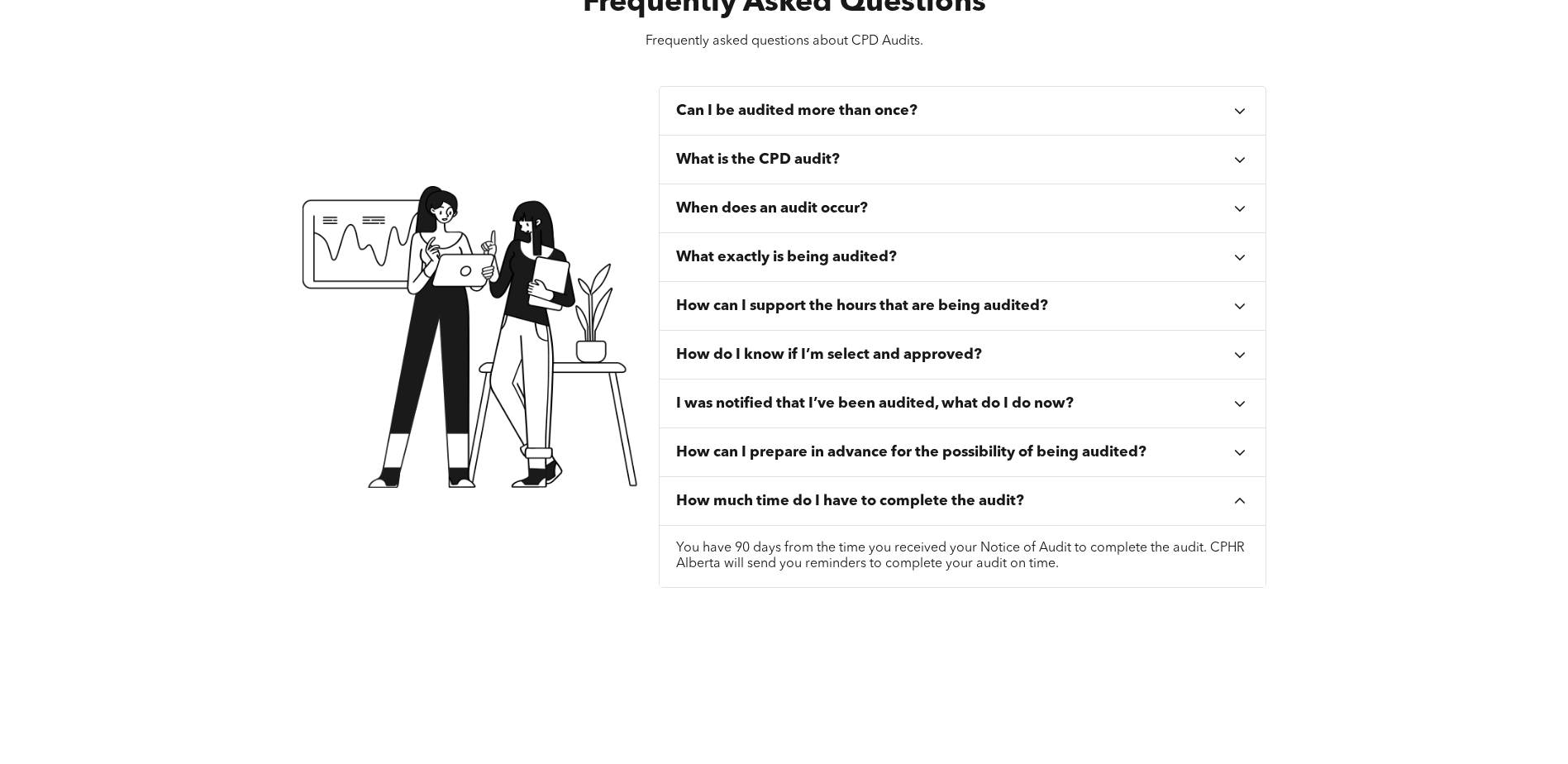
click at [991, 407] on h3 "I was notified that I’ve been audited, what do I do now?" at bounding box center [875, 403] width 398 height 18
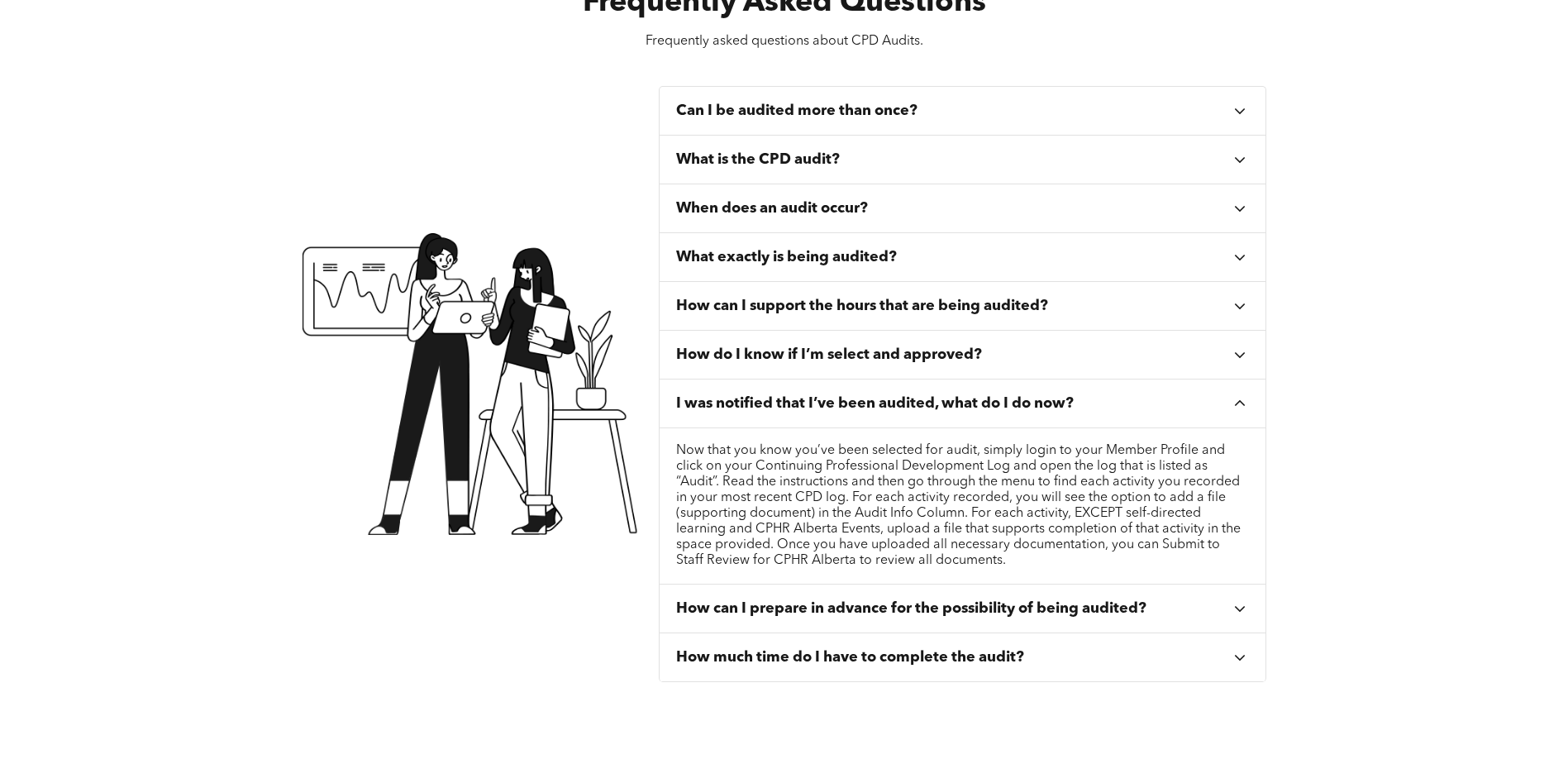
click at [853, 262] on h3 "What exactly is being audited?" at bounding box center [786, 256] width 221 height 18
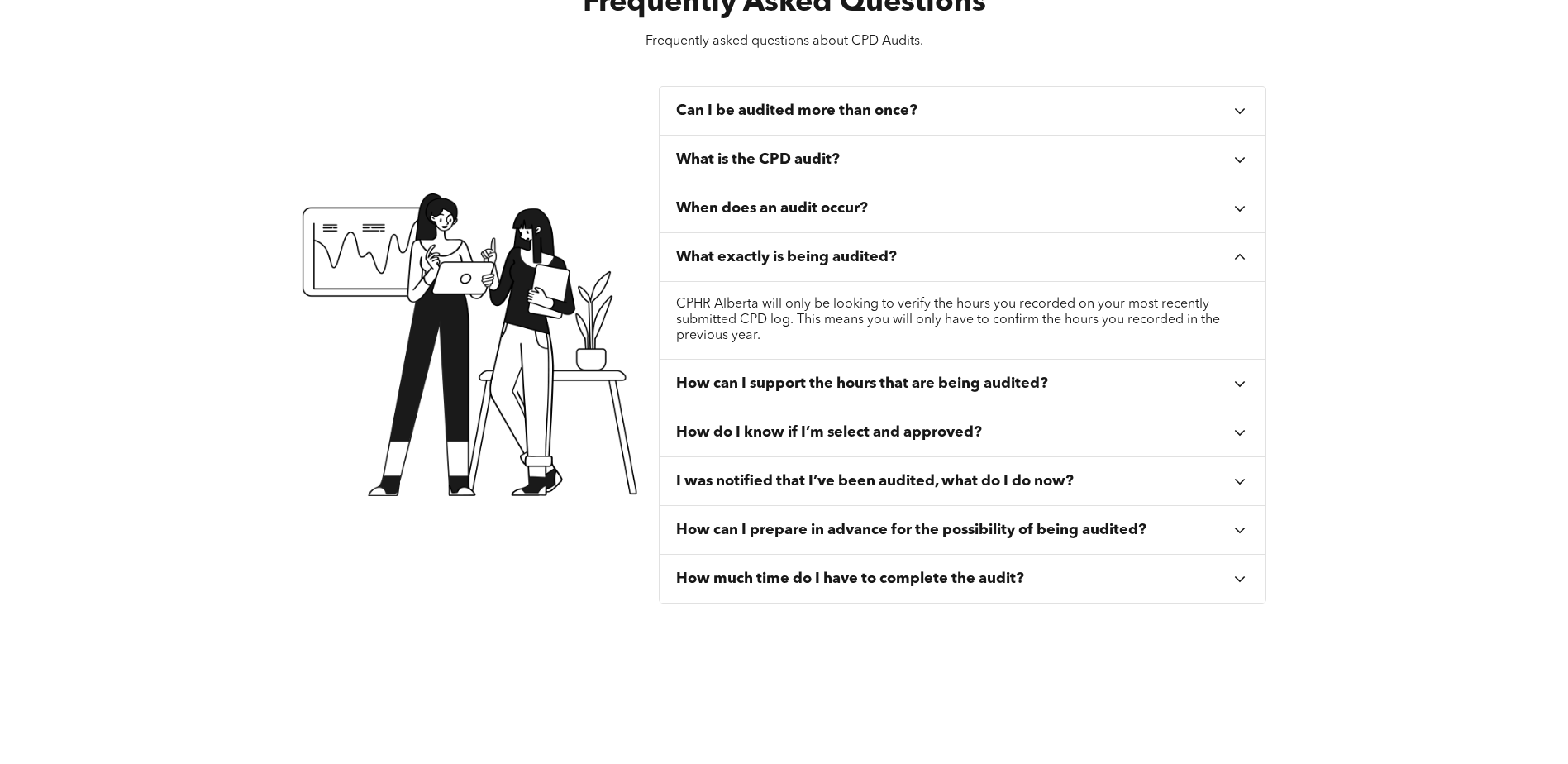
click at [990, 383] on h3 "How can I support the hours that are being audited?" at bounding box center [862, 383] width 372 height 18
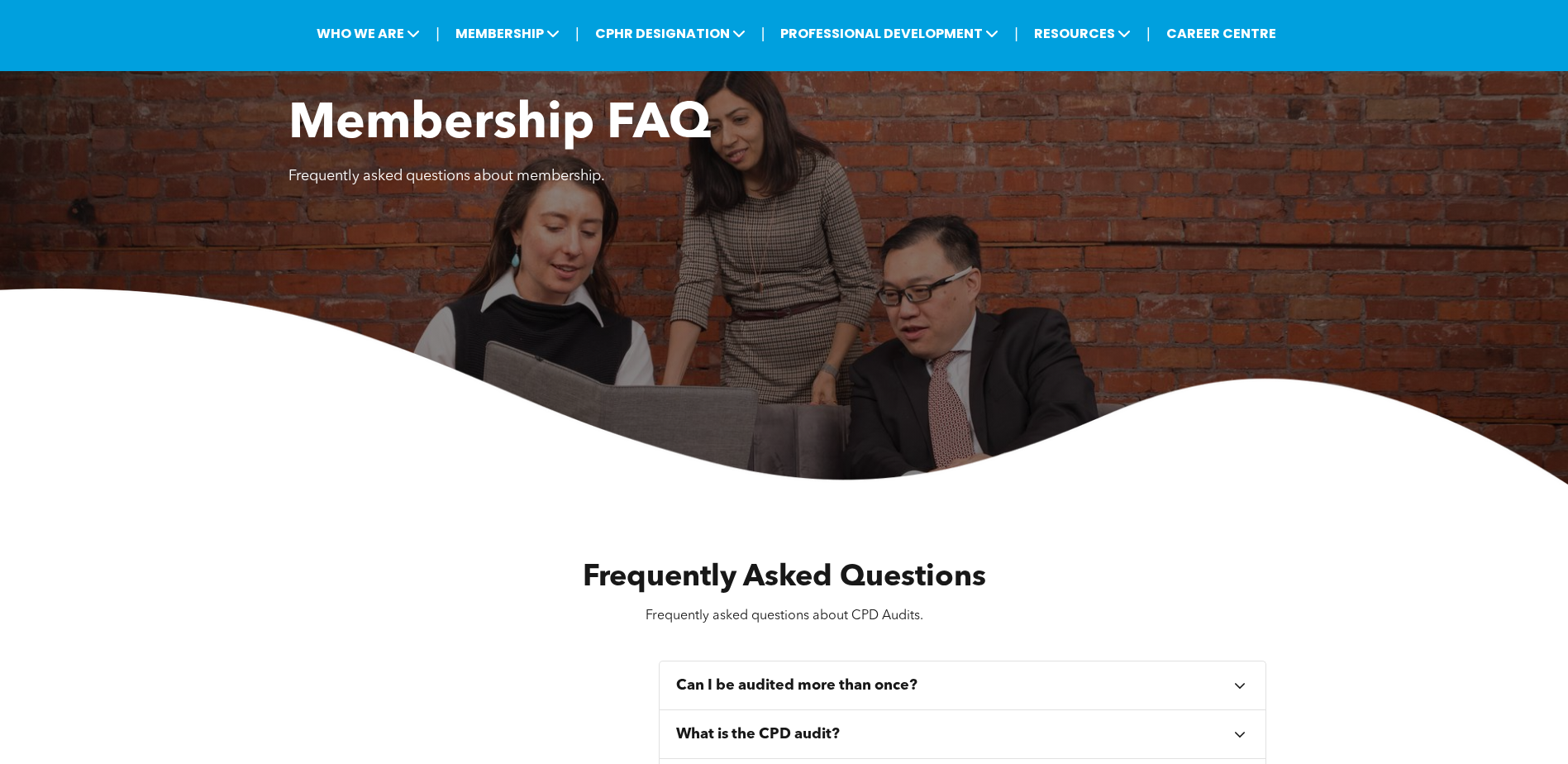
scroll to position [0, 0]
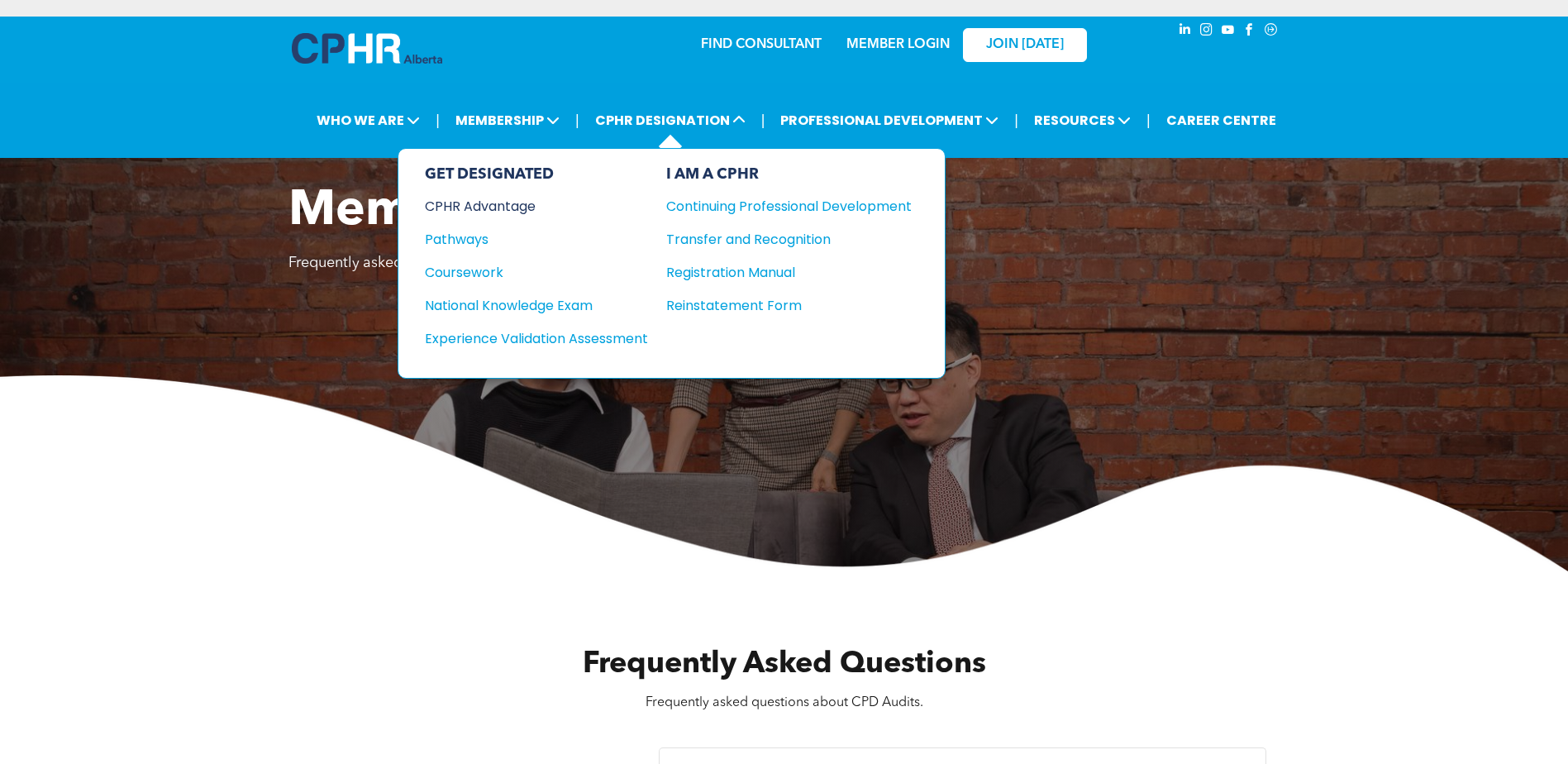
click at [495, 204] on div "CPHR Advantage" at bounding box center [525, 206] width 201 height 20
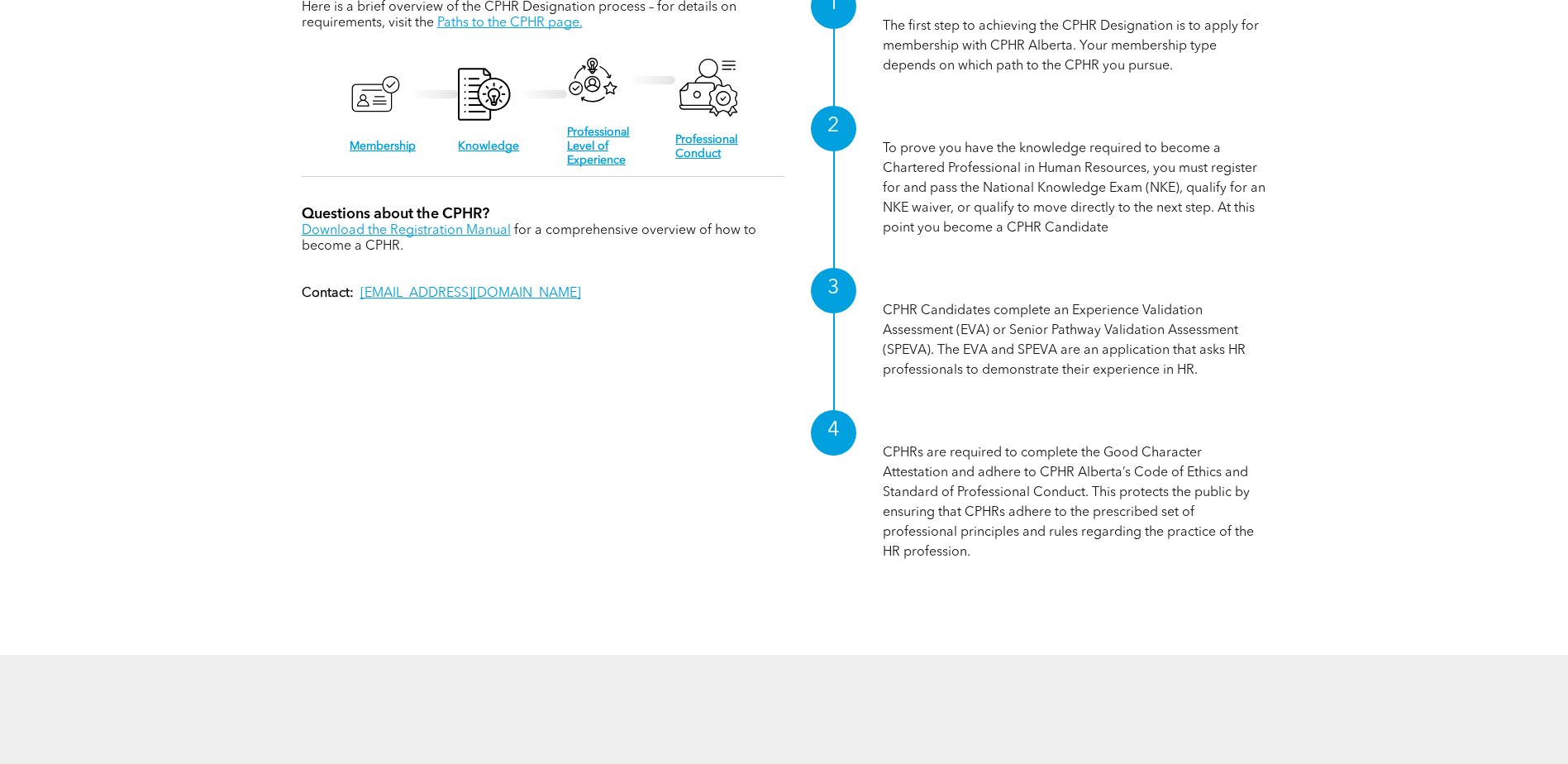
scroll to position [855, 0]
